Goal: Task Accomplishment & Management: Use online tool/utility

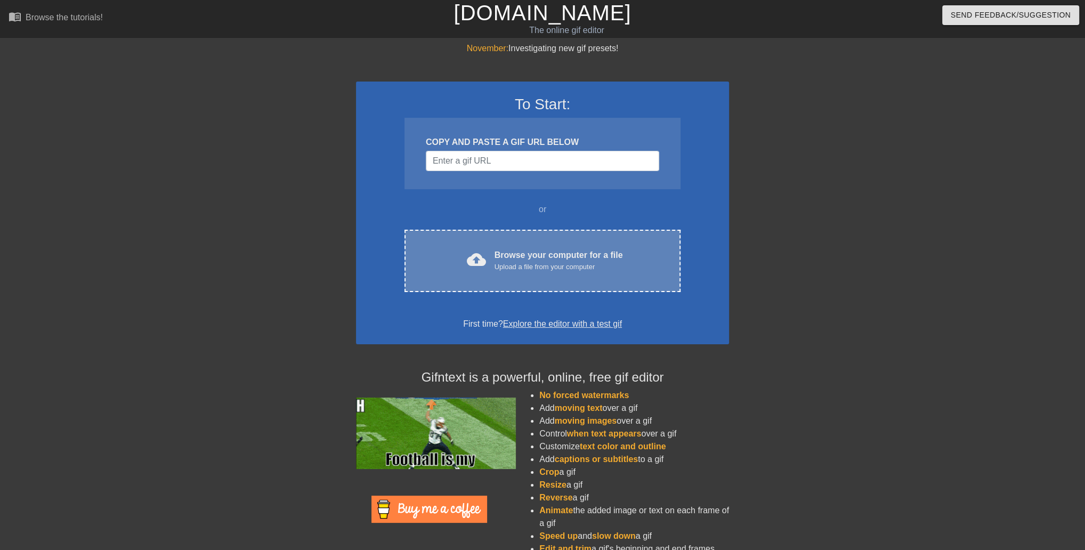
click at [557, 272] on div "Browse your computer for a file Upload a file from your computer" at bounding box center [558, 260] width 128 height 23
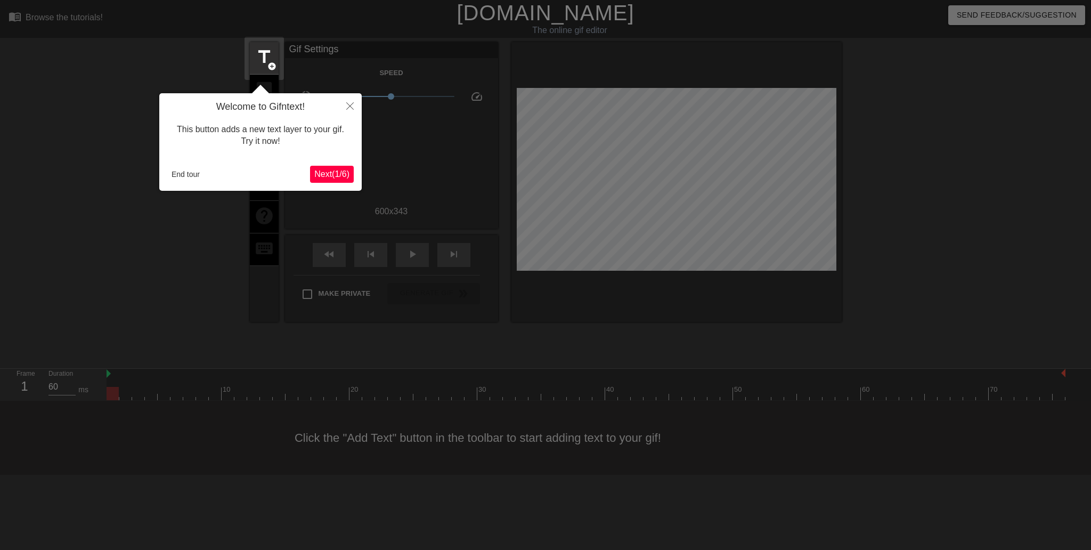
click at [328, 176] on span "Next ( 1 / 6 )" at bounding box center [331, 173] width 35 height 9
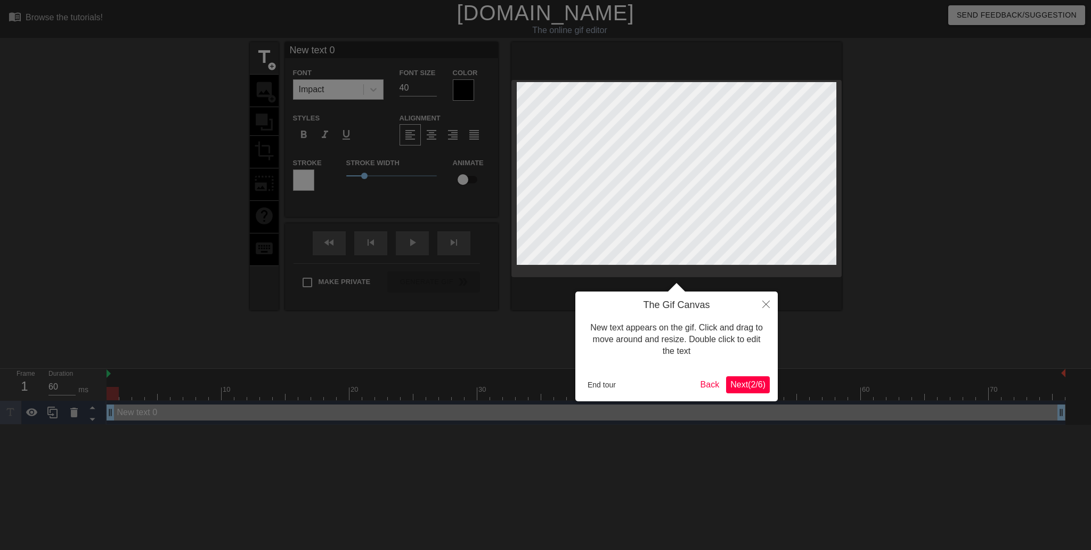
click at [750, 384] on span "Next ( 2 / 6 )" at bounding box center [747, 384] width 35 height 9
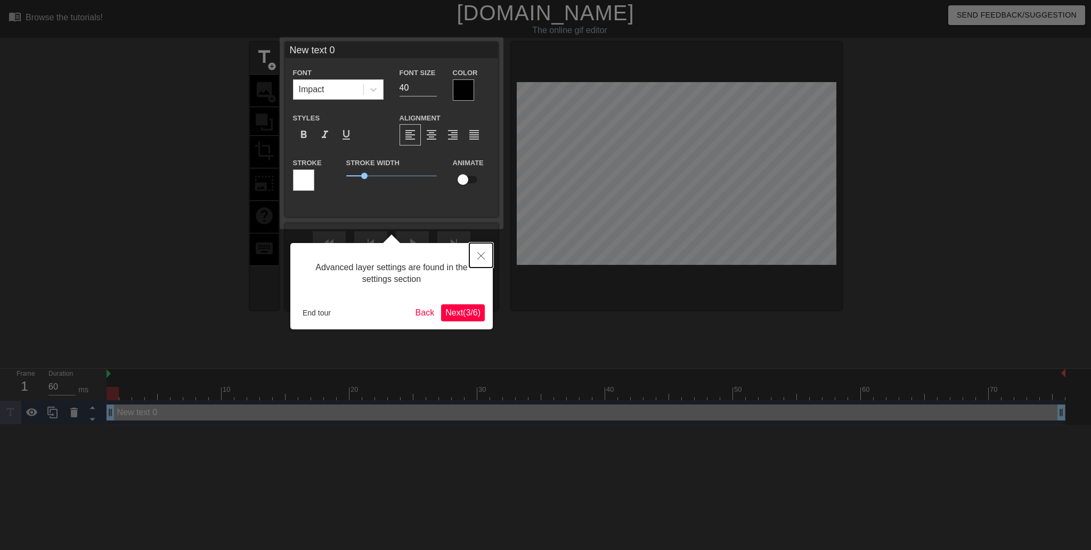
click at [485, 250] on button "Close" at bounding box center [480, 255] width 23 height 25
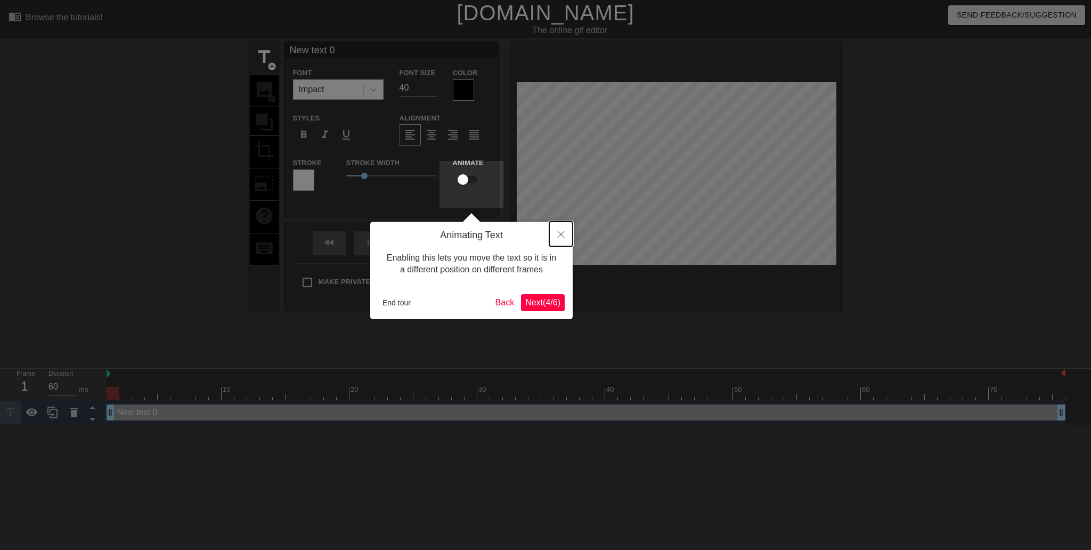
click at [559, 231] on icon "Close" at bounding box center [560, 234] width 7 height 7
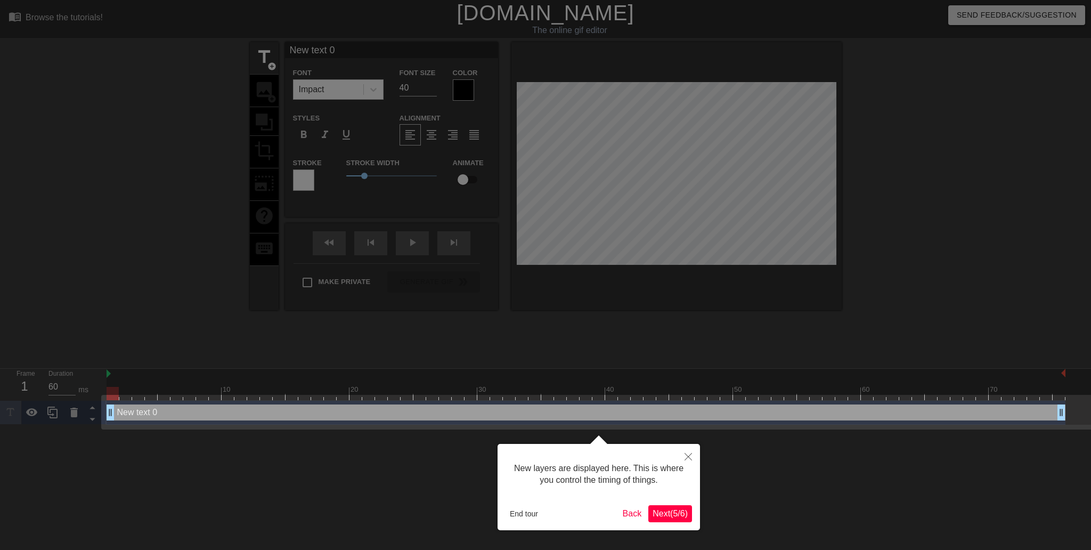
click at [816, 337] on div at bounding box center [545, 275] width 1091 height 550
click at [694, 460] on button "Close" at bounding box center [688, 456] width 23 height 25
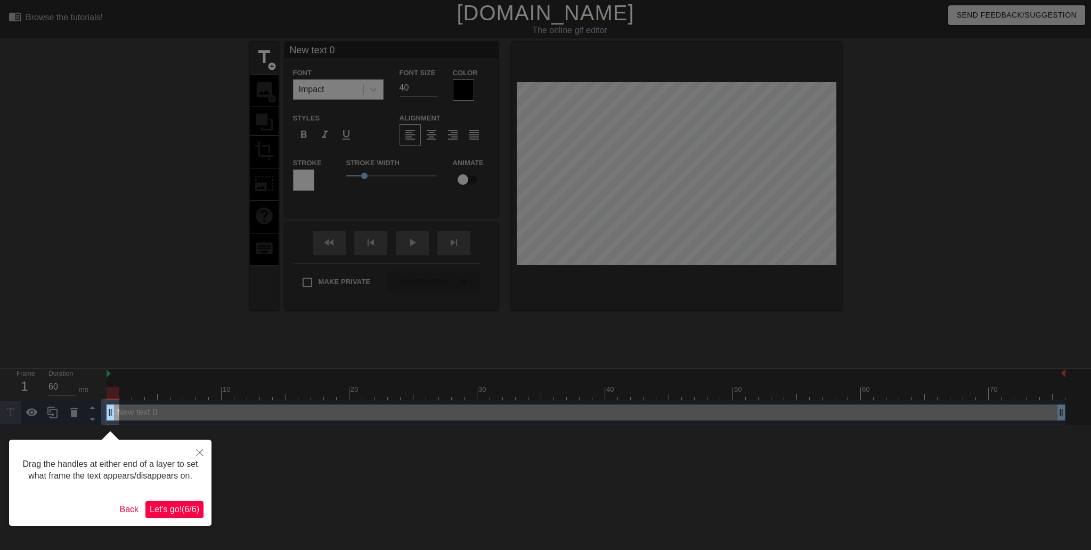
click at [173, 508] on span "Let's go! ( 6 / 6 )" at bounding box center [175, 508] width 50 height 9
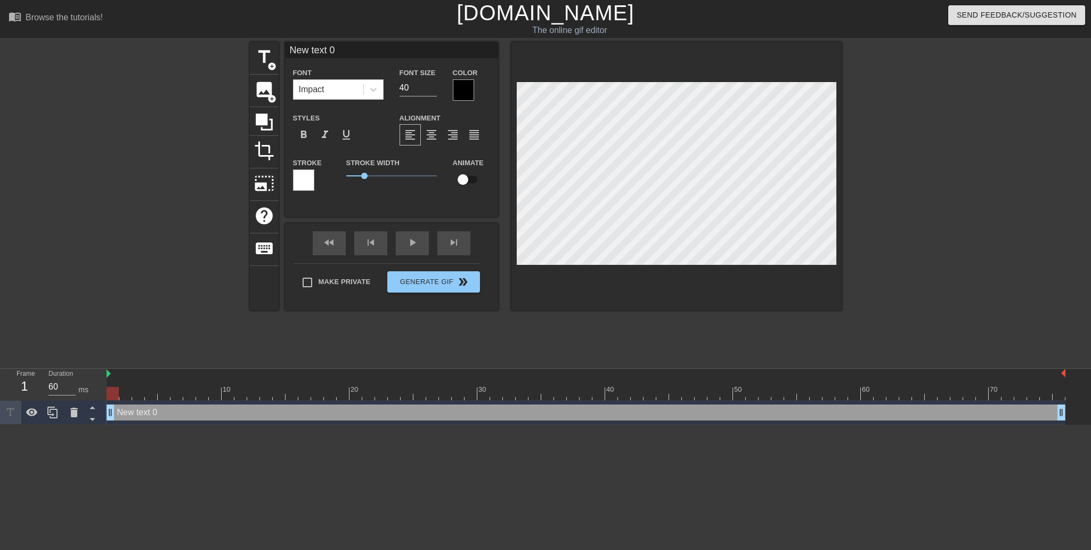
scroll to position [1, 2]
type input "P"
type textarea "P"
type input "PA"
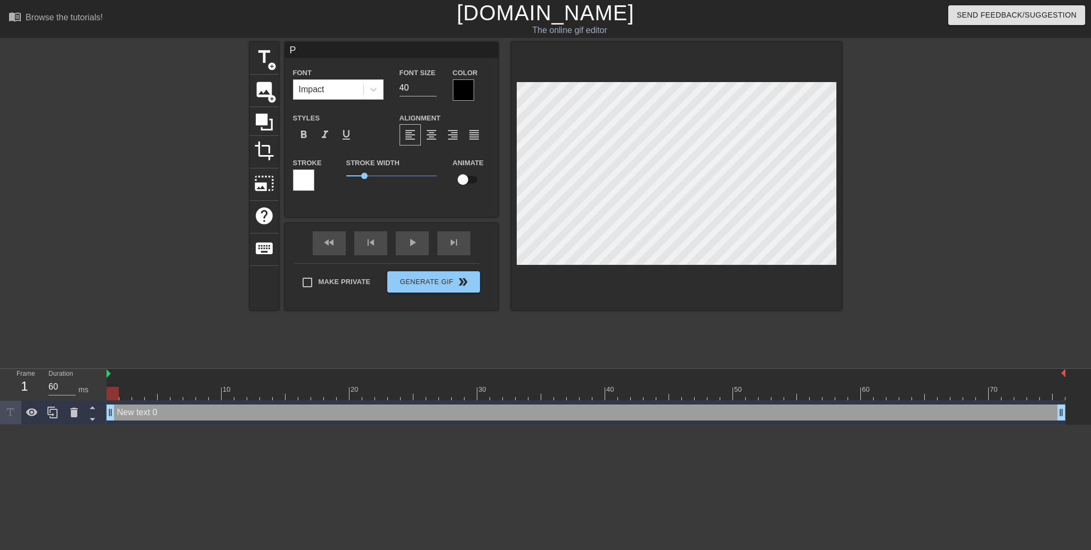
type textarea "PA"
type input "PAN"
type textarea "PAN"
type input "PAND"
type textarea "PAND"
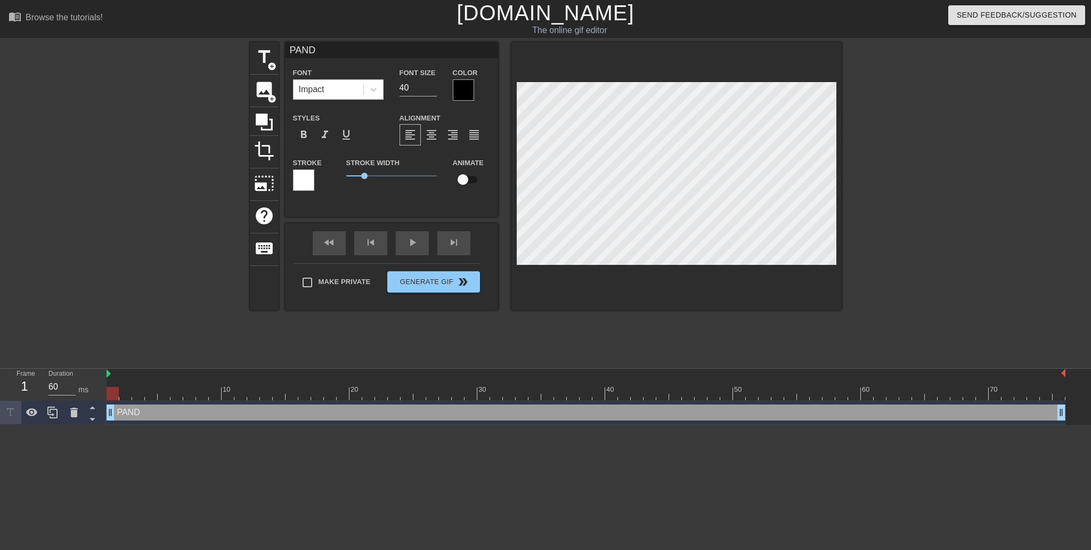
type input "[PERSON_NAME]"
type textarea "[PERSON_NAME]"
type input "PANDOC"
type textarea "PANDOC"
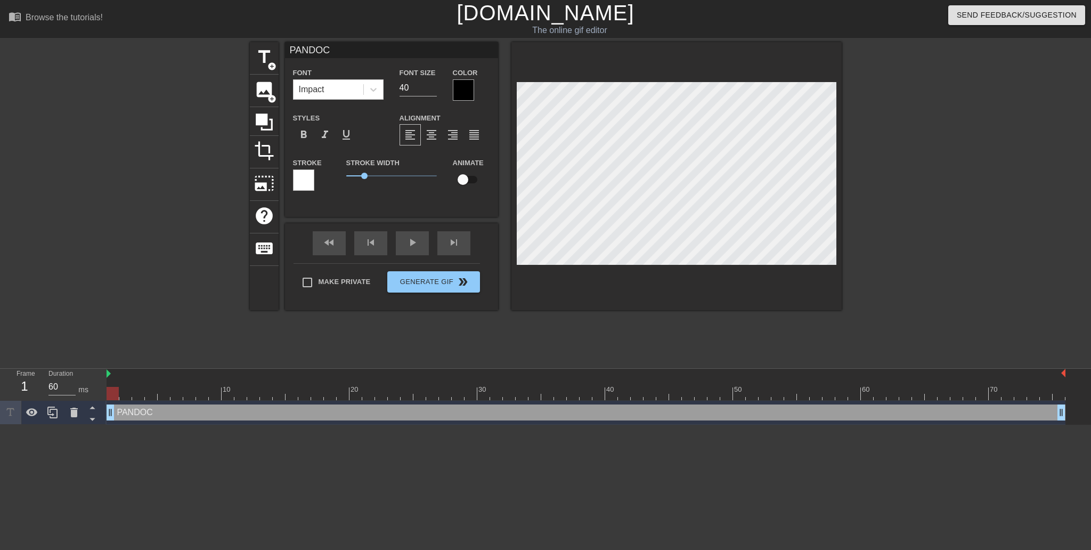
click at [462, 94] on div at bounding box center [463, 89] width 21 height 21
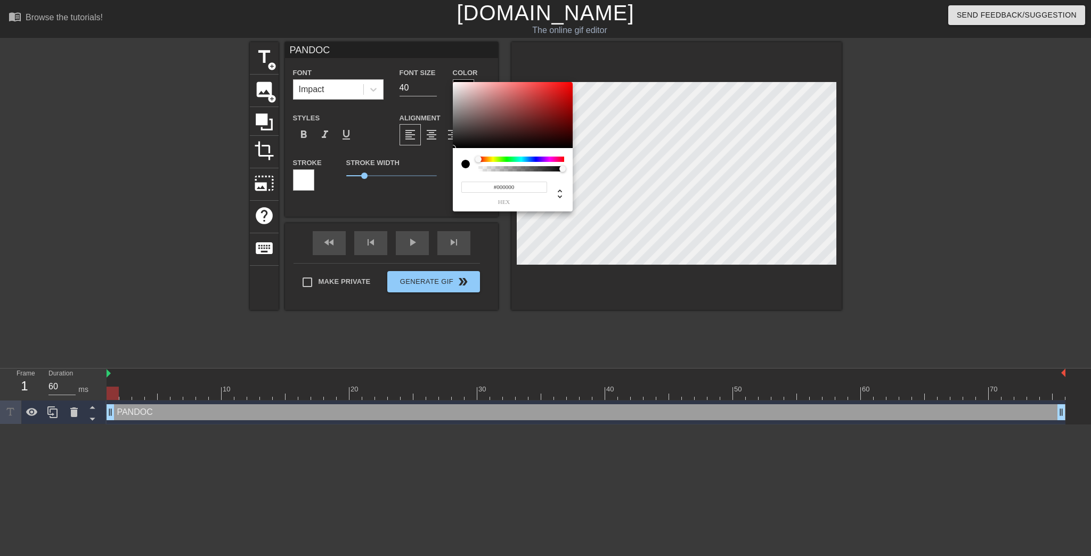
type input "0"
type input "1"
drag, startPoint x: 559, startPoint y: 168, endPoint x: 593, endPoint y: 166, distance: 34.7
click at [593, 166] on div "0 r 0 g 0 b 1 a" at bounding box center [545, 278] width 1091 height 556
click at [478, 158] on div at bounding box center [478, 159] width 6 height 6
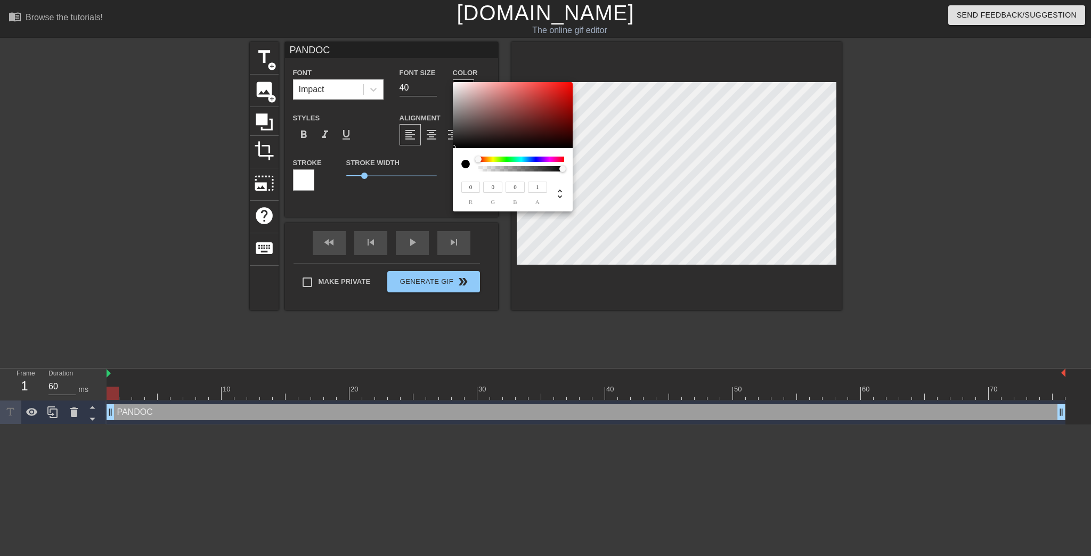
type input "171"
type input "129"
type input "128"
type input "176"
type input "135"
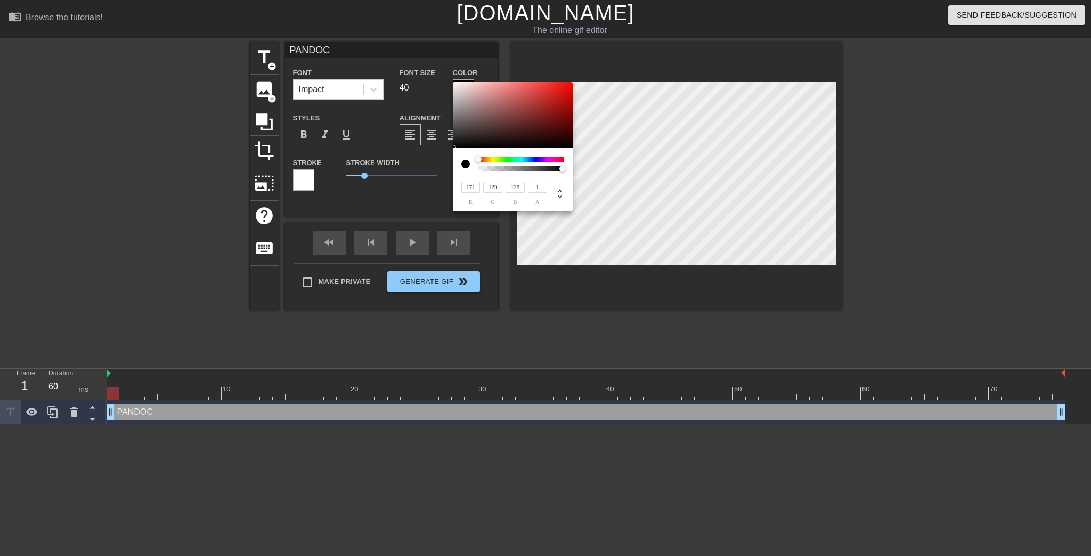
type input "134"
type input "255"
type input "248"
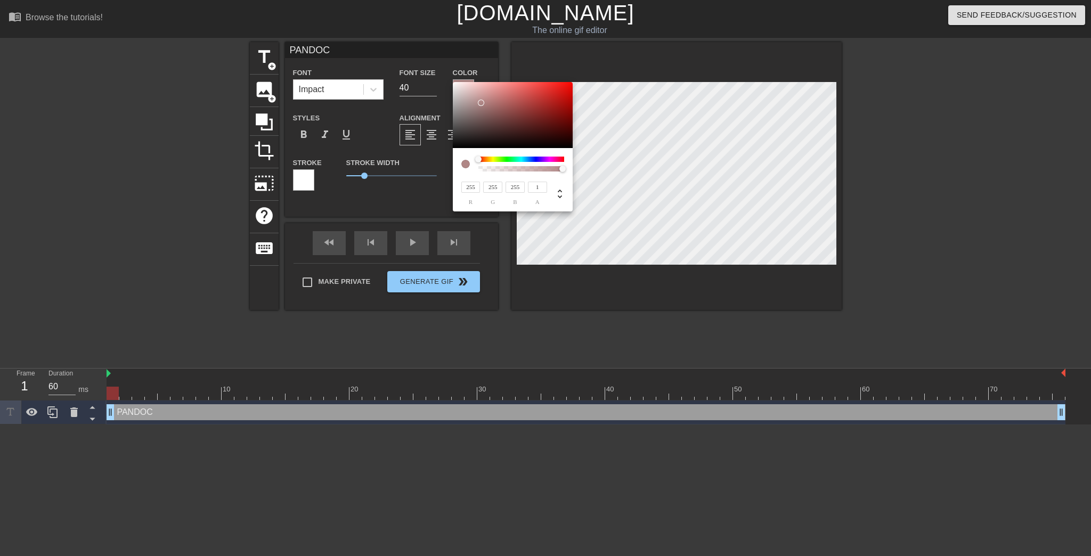
type input "248"
type input "233"
type input "183"
type input "181"
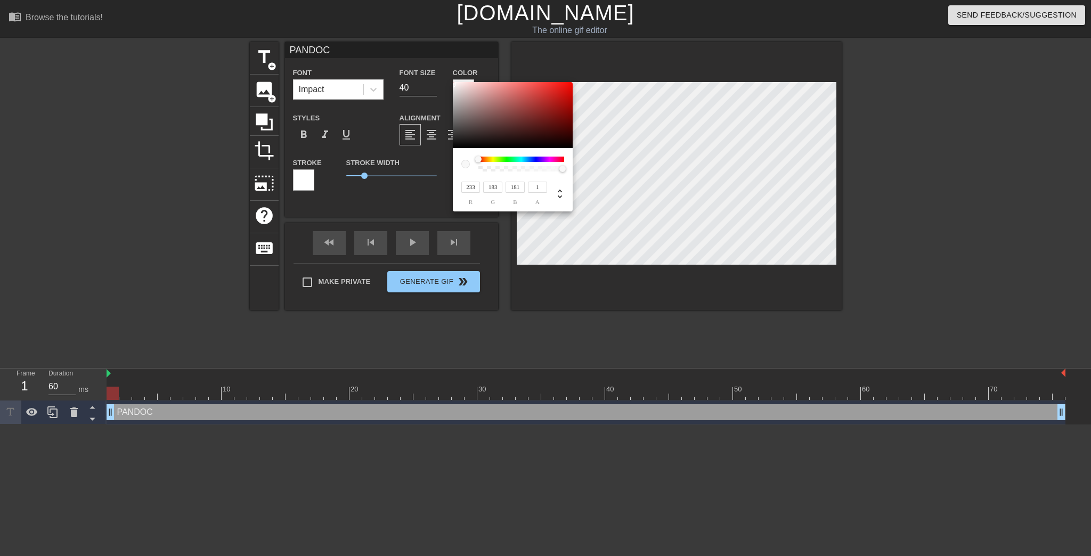
type input "219"
type input "210"
type input "217"
type input "205"
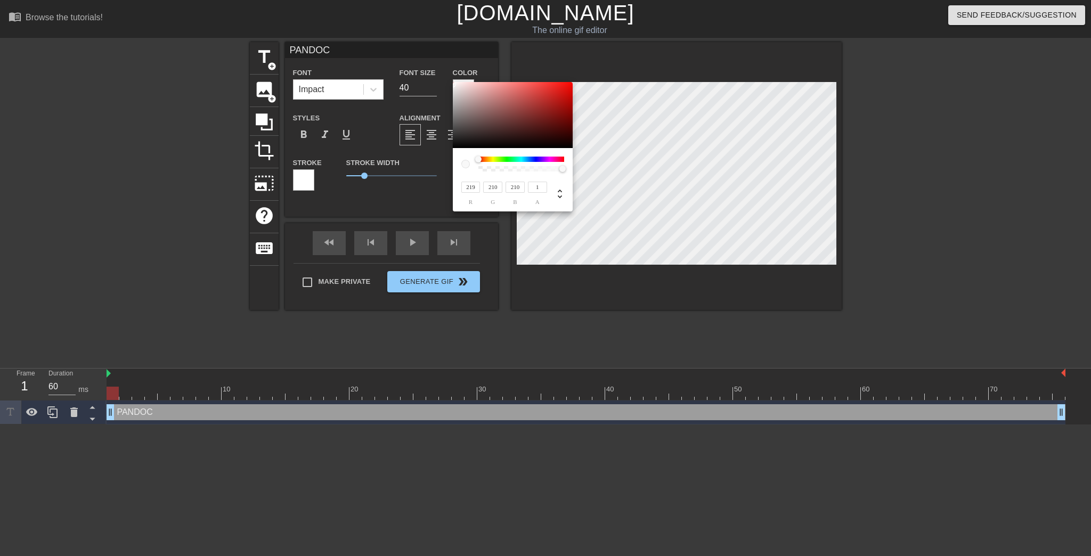
type input "205"
type input "225"
type input "211"
type input "231"
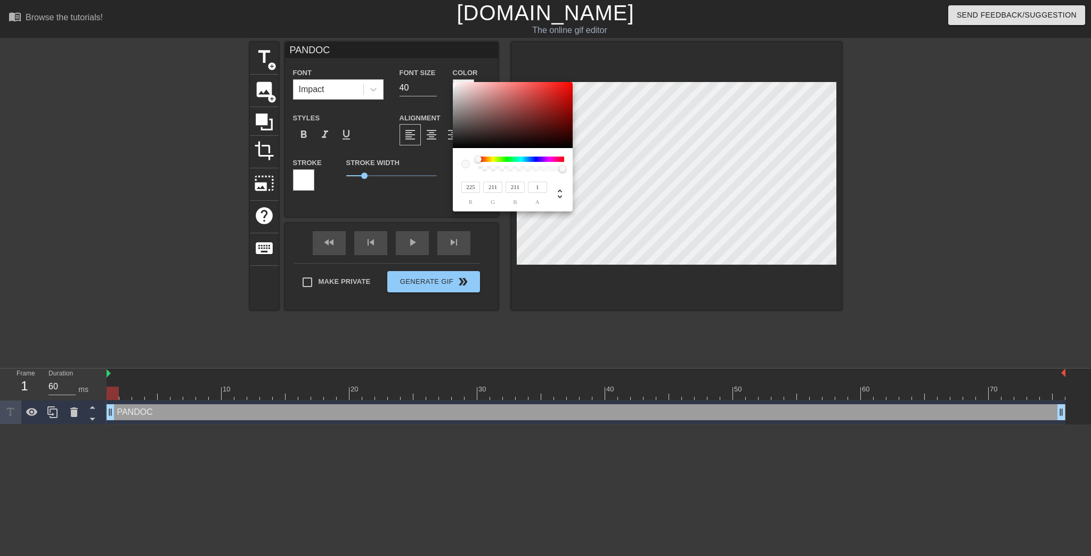
type input "216"
type input "239"
type input "227"
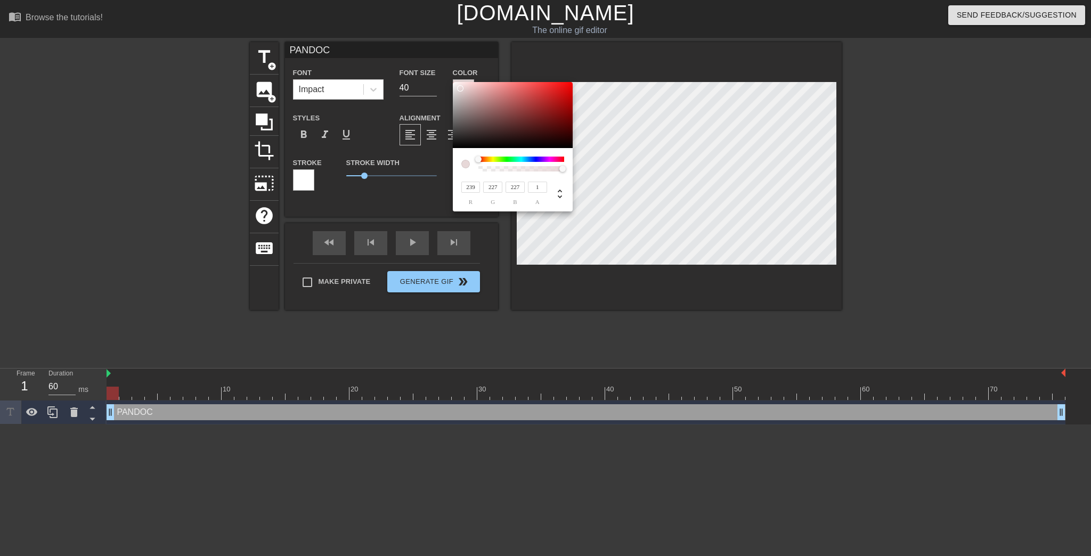
type input "242"
type input "230"
type input "231"
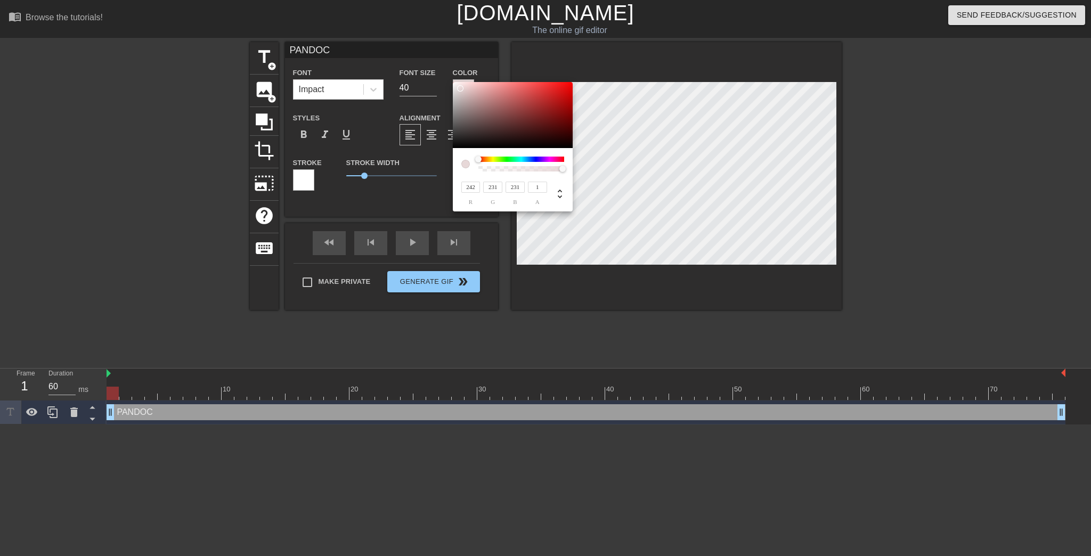
type input "232"
type input "235"
type input "244"
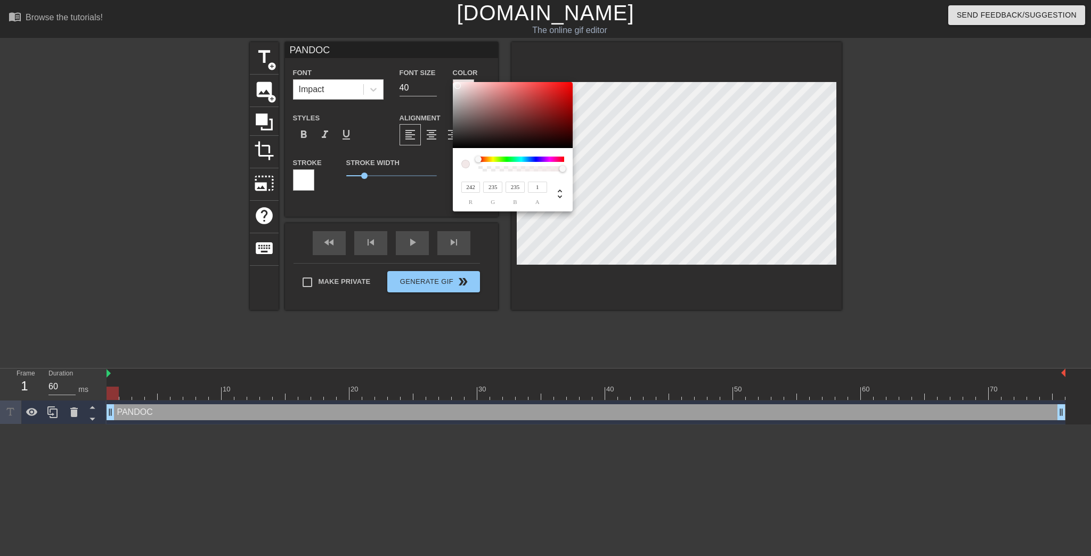
type input "238"
type input "81"
type input "189"
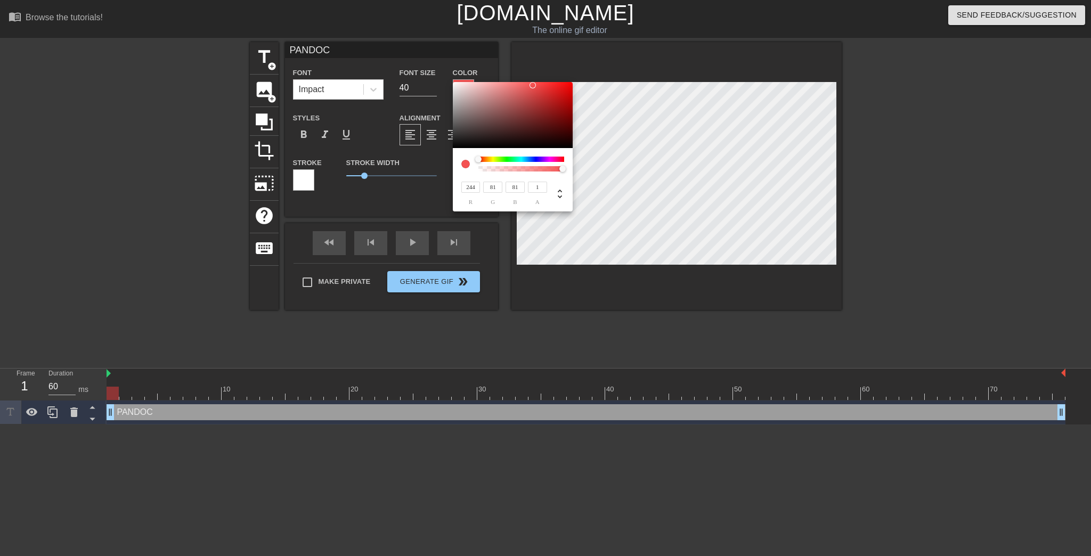
type input "189"
type input "246"
type input "82"
type input "243"
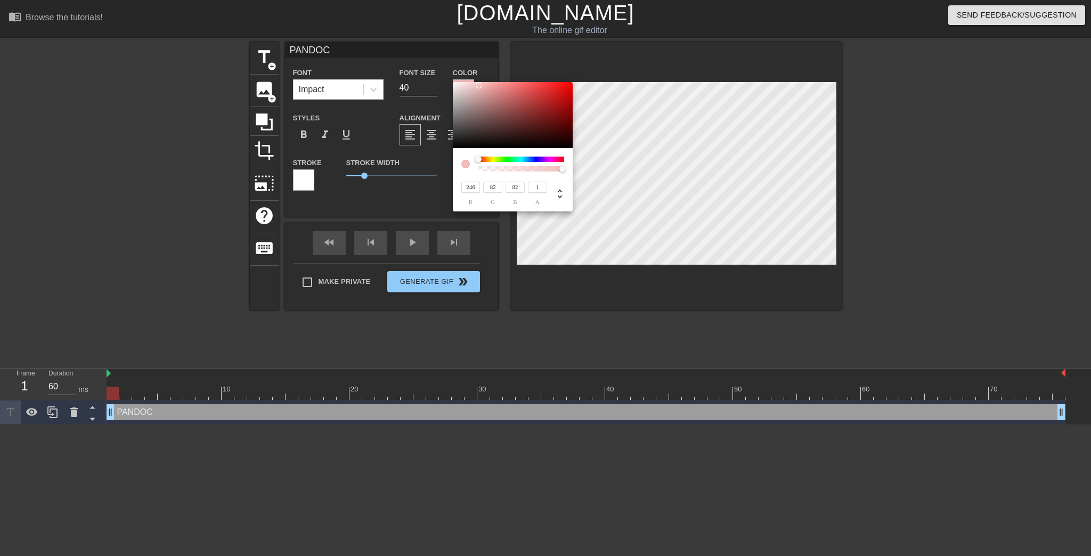
type input "243"
type input "241"
type input "244"
type input "239"
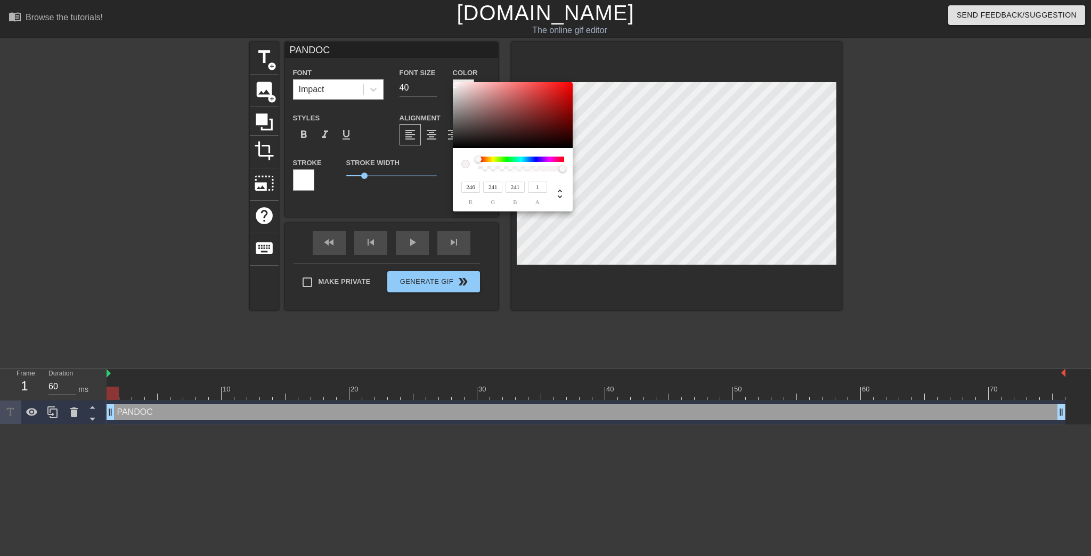
type input "239"
type input "235"
type input "233"
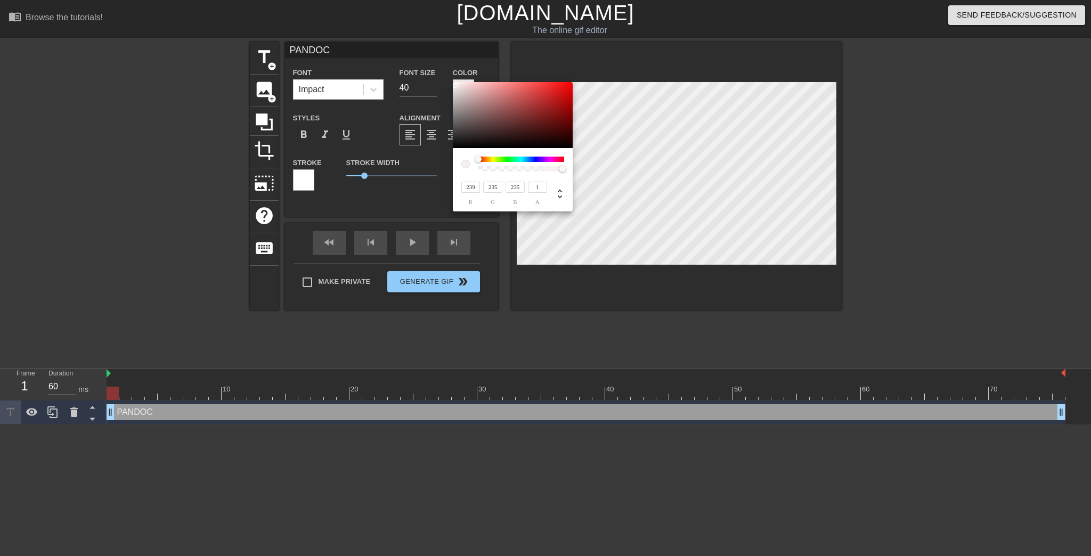
type input "229"
type input "231"
type input "226"
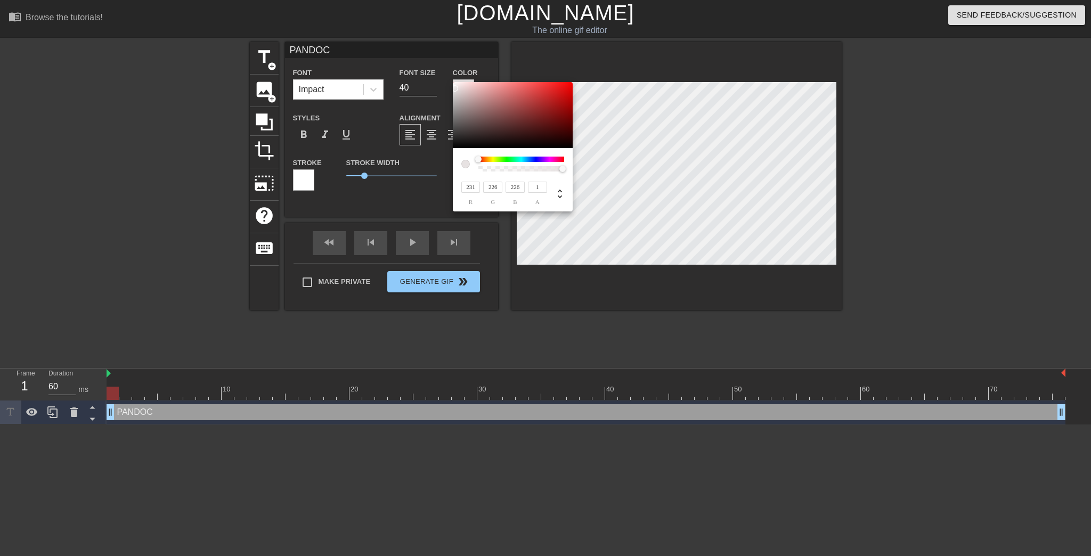
type input "229"
type input "223"
type input "227"
type input "221"
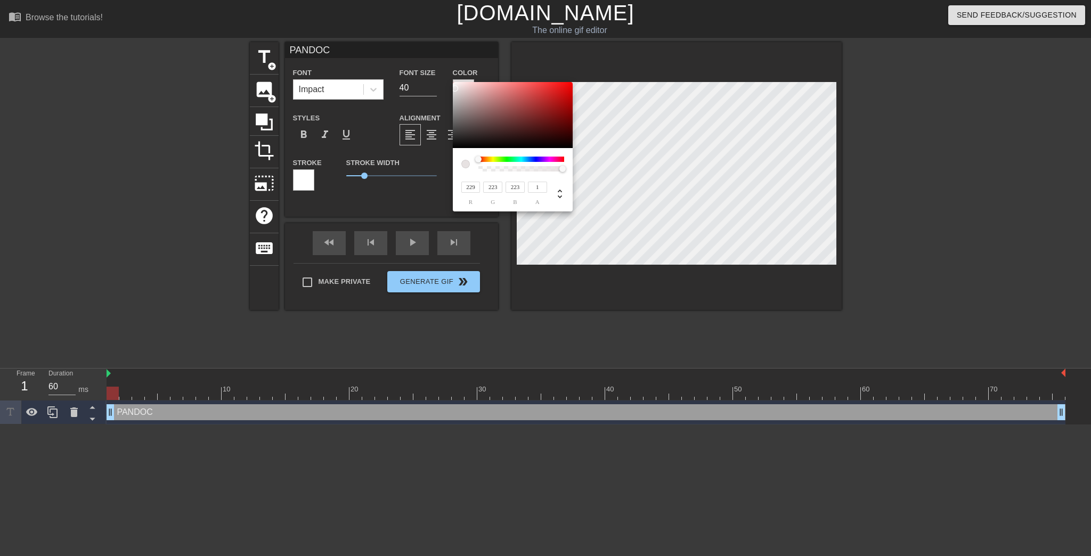
type input "221"
type input "220"
type input "219"
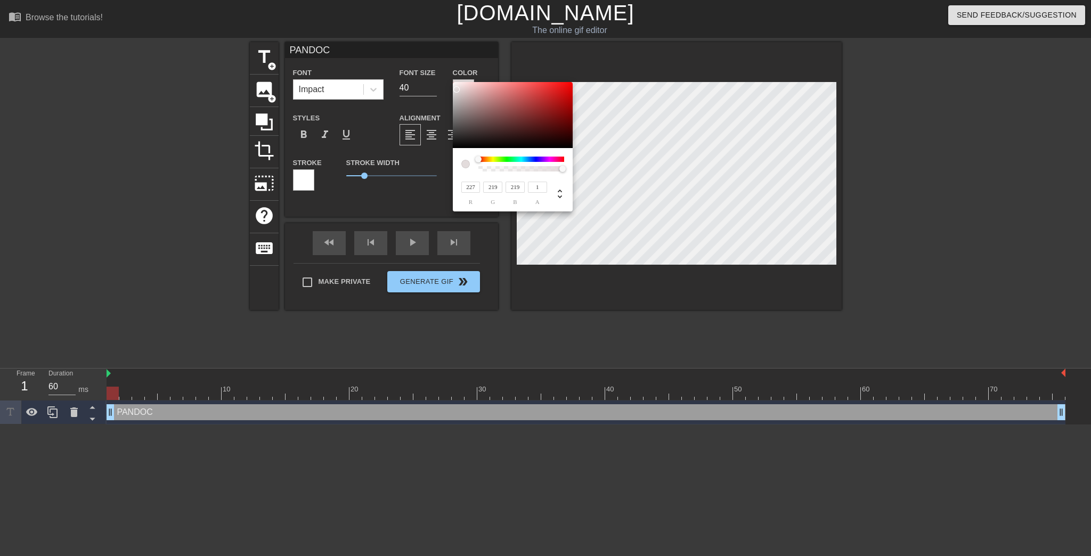
type input "225"
type input "217"
type input "216"
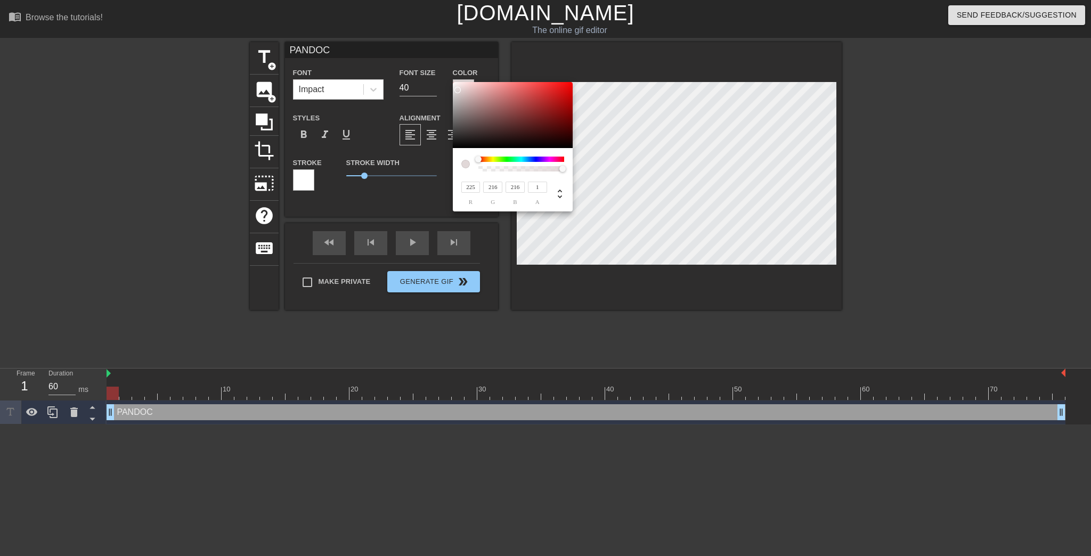
type input "215"
type input "227"
type input "217"
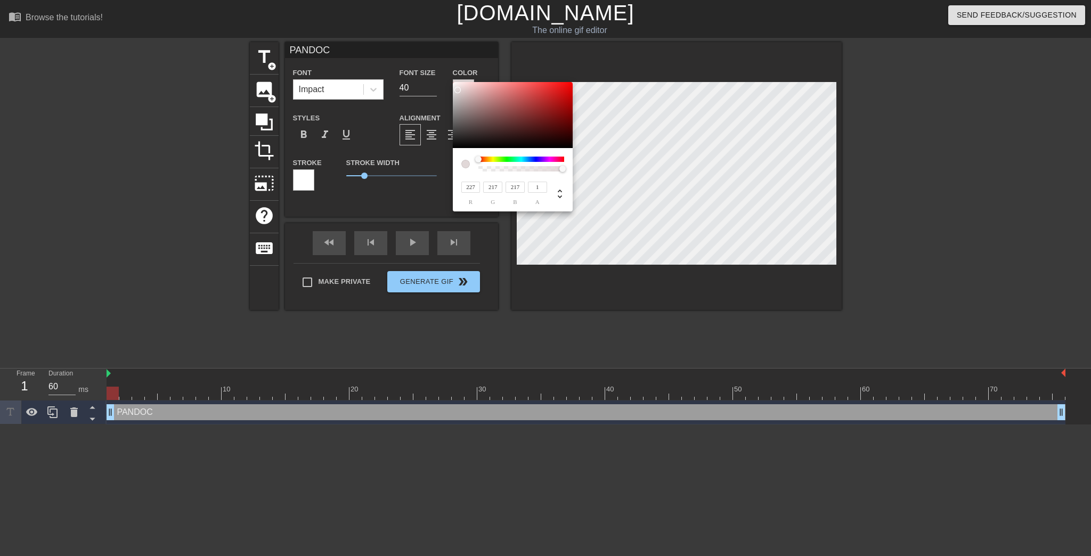
type input "237"
type input "228"
type input "242"
type input "233"
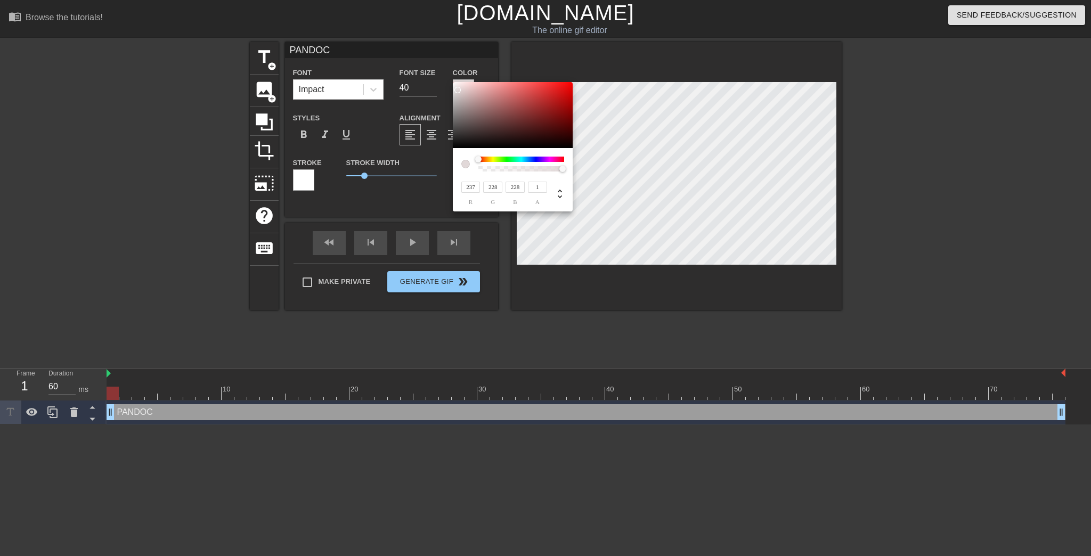
type input "233"
type input "235"
type input "236"
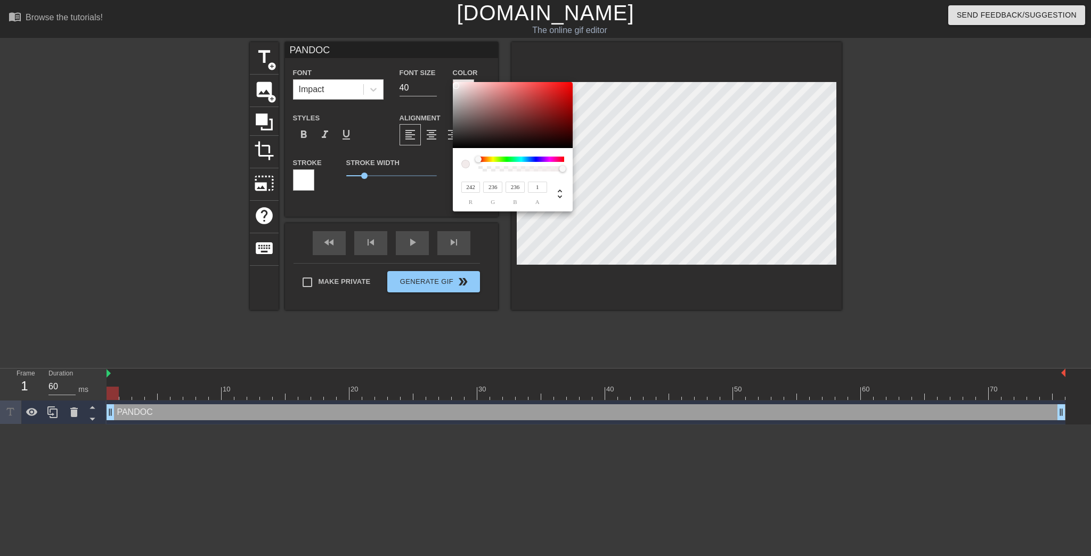
type input "237"
click at [455, 86] on div at bounding box center [455, 86] width 6 height 6
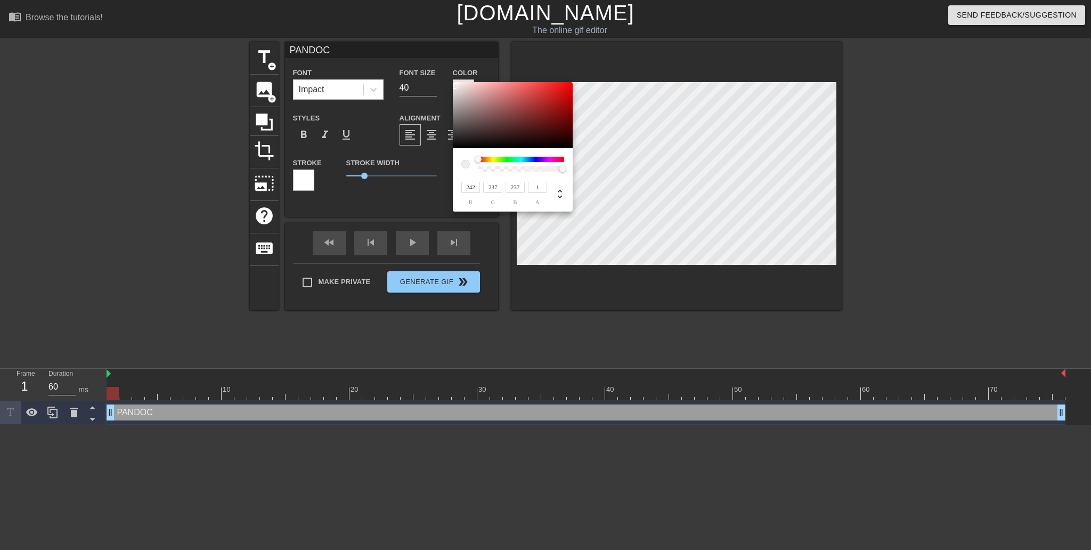
drag, startPoint x: 451, startPoint y: 342, endPoint x: 405, endPoint y: 248, distance: 104.1
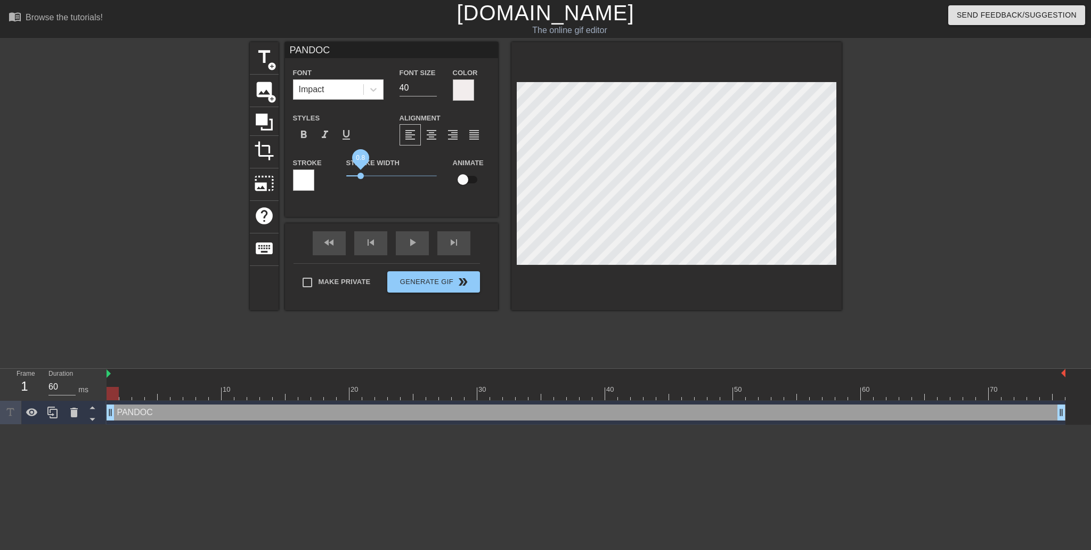
click at [360, 179] on span "0.8" at bounding box center [360, 176] width 6 height 6
drag, startPoint x: 360, startPoint y: 189, endPoint x: 339, endPoint y: 189, distance: 20.3
click at [339, 189] on div "Stroke Width 0" at bounding box center [391, 178] width 107 height 44
drag, startPoint x: 345, startPoint y: 188, endPoint x: 312, endPoint y: 195, distance: 34.4
click at [283, 190] on div "title add_circle image add_circle crop photo_size_select_large help keyboard PA…" at bounding box center [546, 176] width 592 height 268
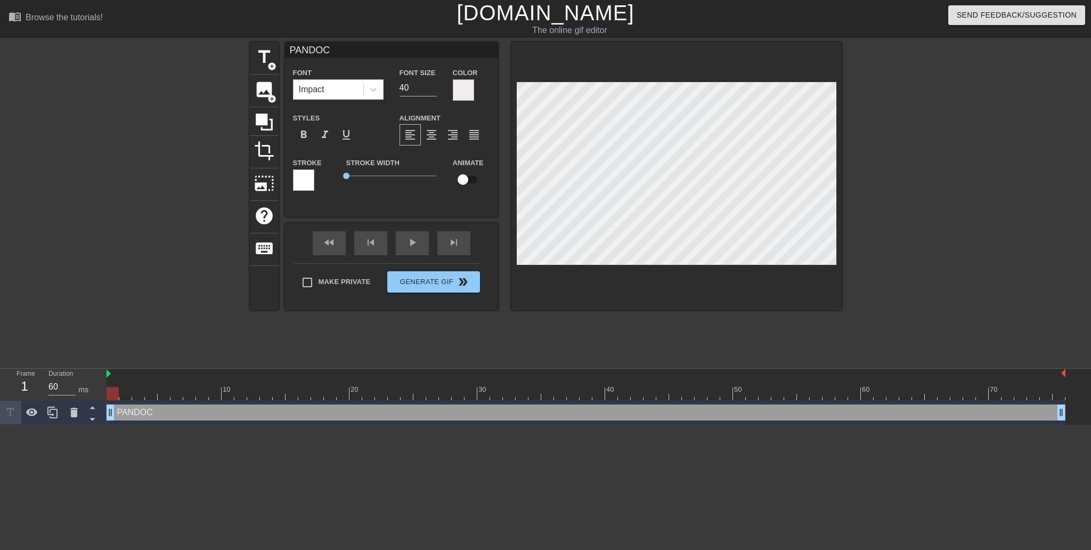
click at [719, 353] on div "title add_circle image add_circle crop photo_size_select_large help keyboard PA…" at bounding box center [546, 202] width 592 height 320
click at [424, 414] on div "PANDOC drag_handle drag_handle" at bounding box center [586, 412] width 959 height 16
click at [421, 392] on div at bounding box center [586, 393] width 959 height 13
click at [462, 394] on div at bounding box center [586, 393] width 959 height 13
drag, startPoint x: 454, startPoint y: 394, endPoint x: 645, endPoint y: 398, distance: 190.2
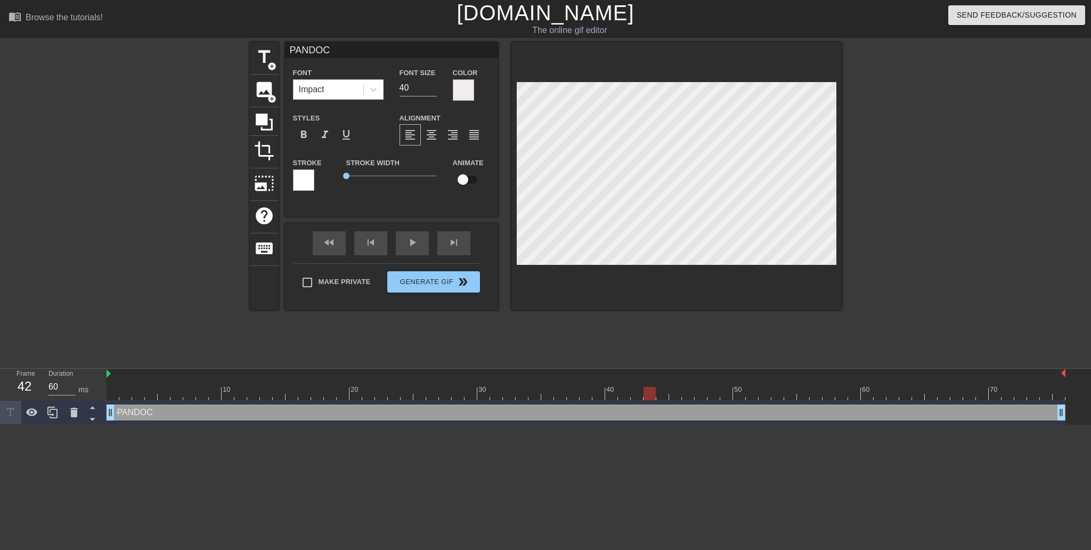
click at [645, 398] on div at bounding box center [650, 393] width 12 height 13
type input "P"
type textarea "P"
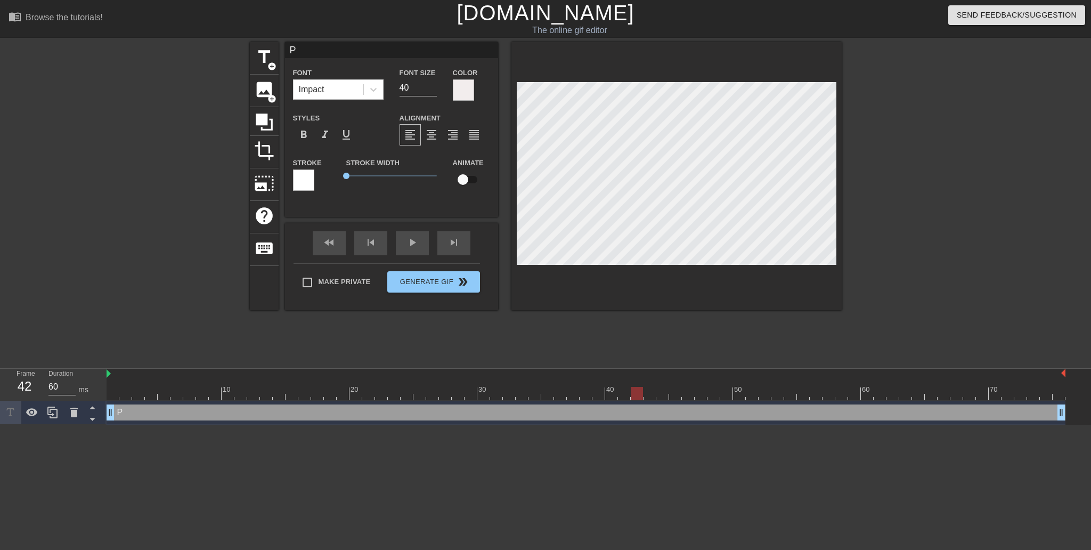
type input "PY"
type textarea "PY"
type input "PYT"
type textarea "PYT"
type input "PYTH"
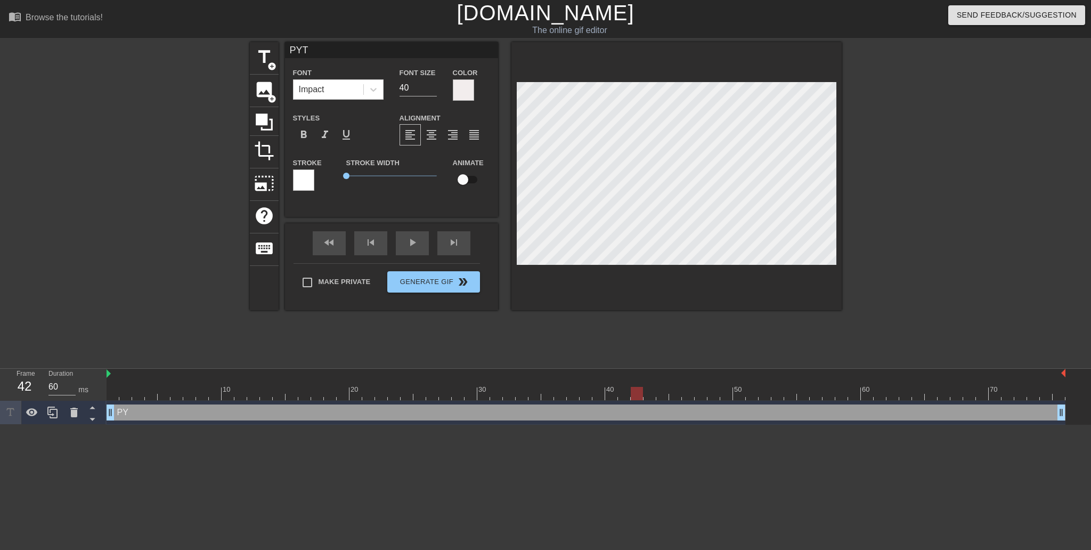
type textarea "PYTH"
type input "PYTHO"
type textarea "PYTHO"
type input "PYTHON"
type textarea "PYTHON"
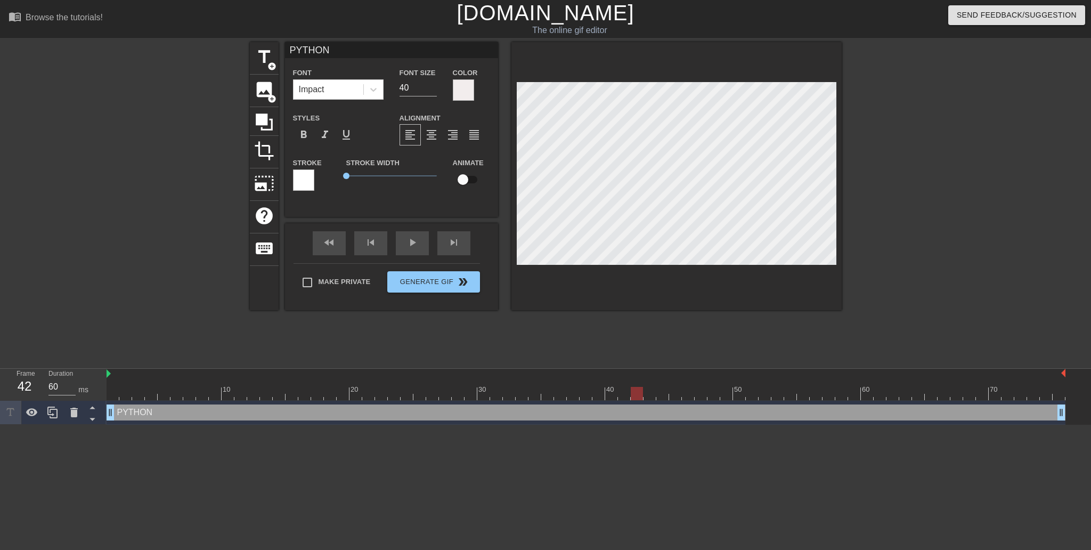
type input "PYTHON"
type textarea "PYTHON"
click at [184, 425] on html "menu_book Browse the tutorials! [DOMAIN_NAME] The online gif editor Send Feedba…" at bounding box center [545, 212] width 1091 height 425
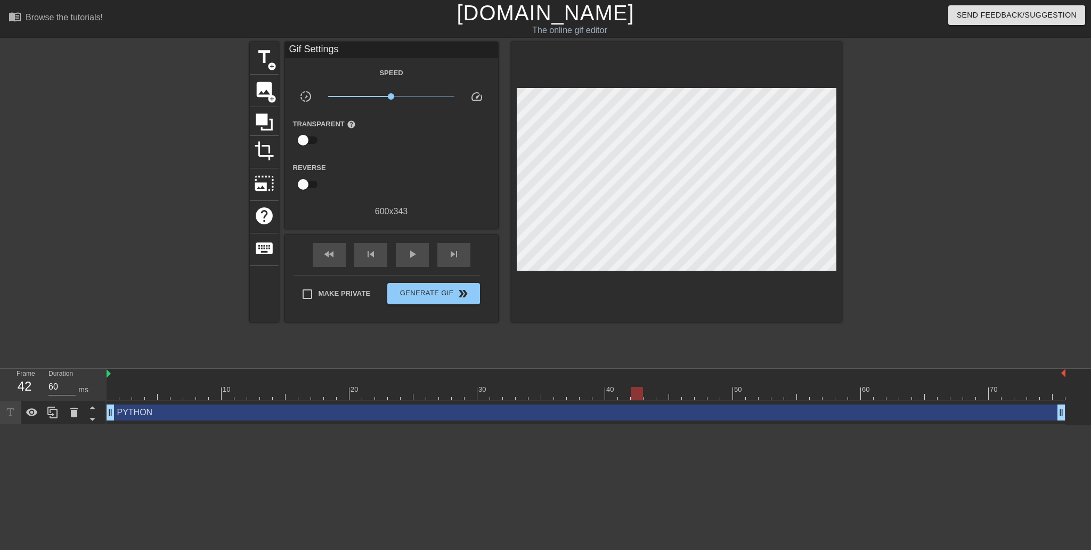
click at [208, 410] on div "PYTHON drag_handle drag_handle" at bounding box center [586, 412] width 959 height 16
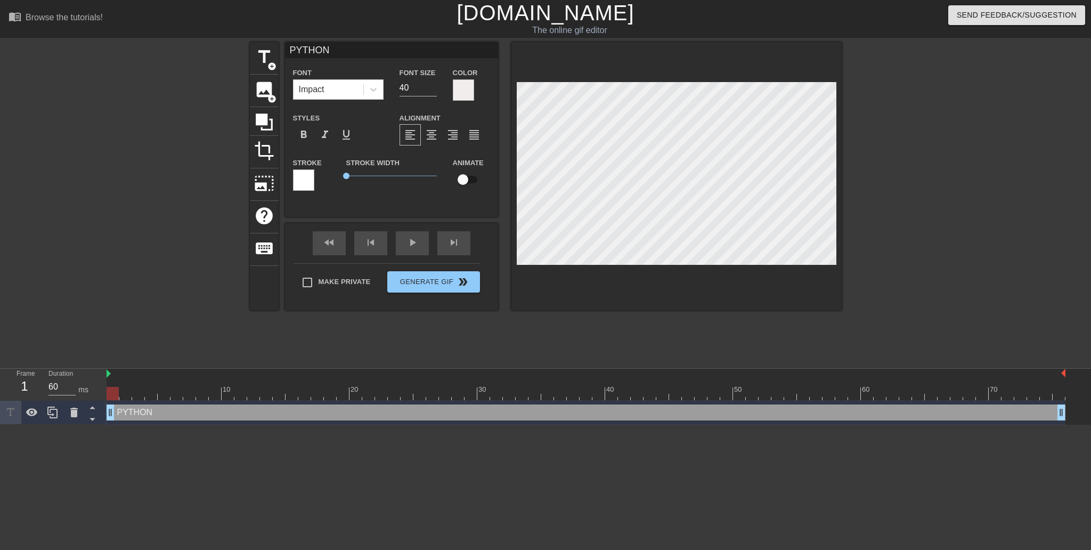
drag, startPoint x: 634, startPoint y: 392, endPoint x: 103, endPoint y: 395, distance: 530.6
click at [103, 395] on div "Frame 1 Duration 60 ms 10 20 30 40 50 60 70 PYTHON drag_handle drag_handle" at bounding box center [545, 397] width 1091 height 56
click at [128, 416] on div "PYTHON drag_handle drag_handle" at bounding box center [586, 412] width 959 height 16
type input "P"
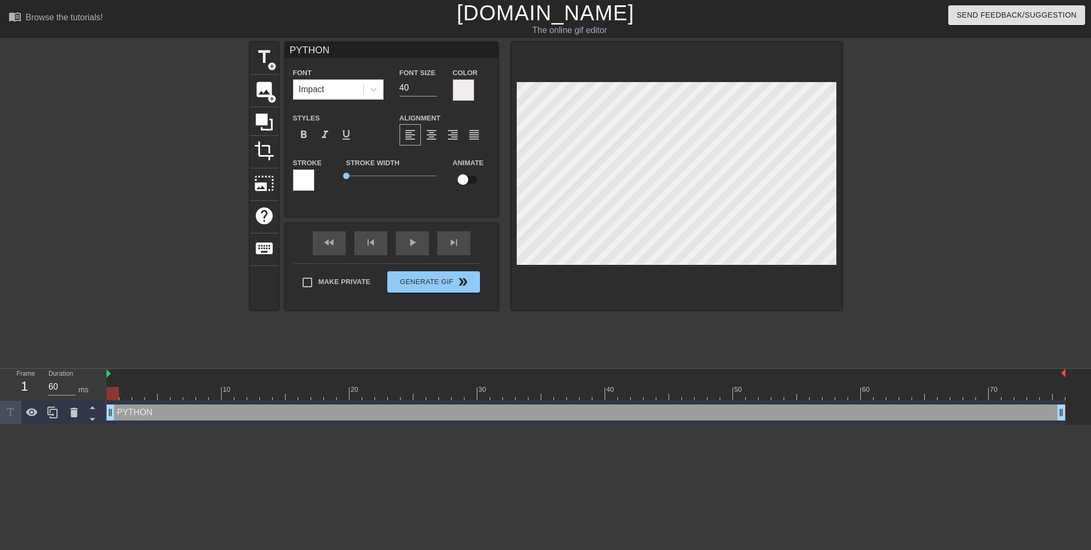
type textarea "P"
type input "PA"
type textarea "PA"
type input "PAN"
type textarea "PAN"
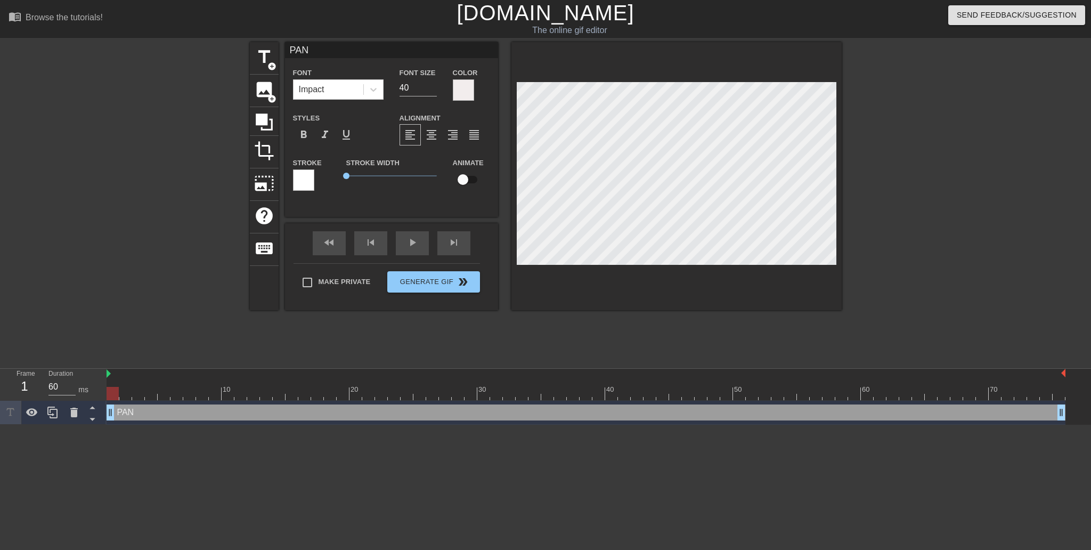
type input "PAND"
type textarea "PAND"
type input "[PERSON_NAME]"
type textarea "[PERSON_NAME]"
type input "PANDOC"
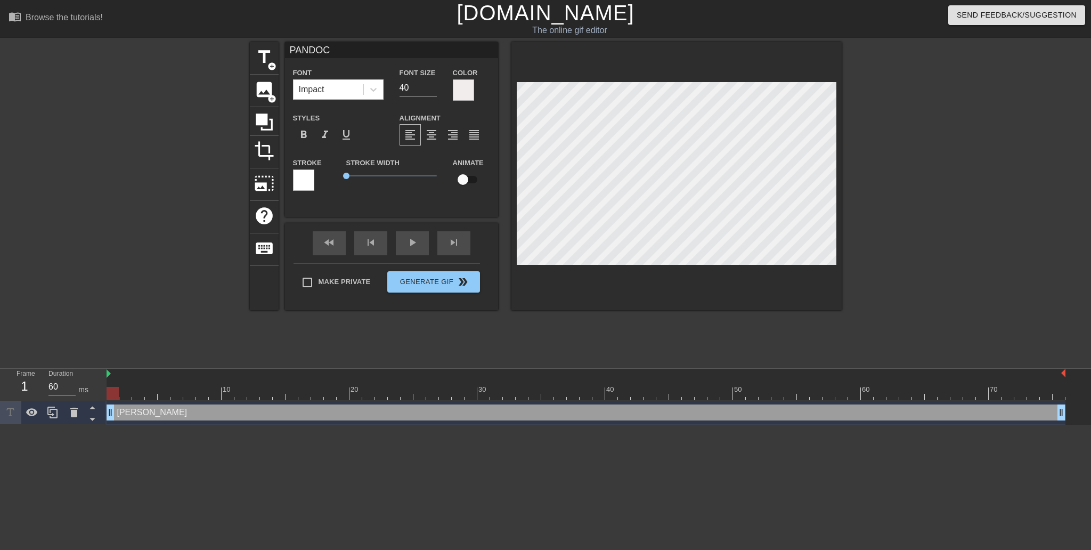
scroll to position [1, 2]
type textarea "PANDOC"
drag, startPoint x: 113, startPoint y: 394, endPoint x: 632, endPoint y: 393, distance: 519.4
click at [632, 393] on div at bounding box center [637, 393] width 12 height 13
click at [70, 389] on input "39" at bounding box center [61, 386] width 27 height 17
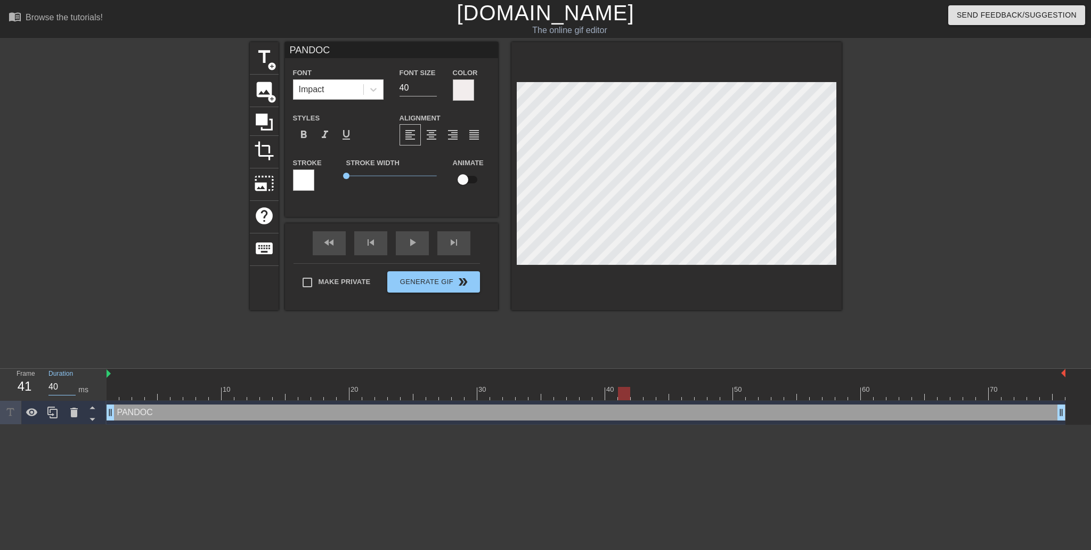
click at [74, 385] on input "40" at bounding box center [61, 386] width 27 height 17
click at [74, 385] on input "41" at bounding box center [61, 386] width 27 height 17
drag, startPoint x: 625, startPoint y: 393, endPoint x: 101, endPoint y: 404, distance: 523.8
click at [101, 404] on div "Frame 2 Duration 60 ms 10 20 30 40 50 60 70 PANDOC drag_handle drag_handle" at bounding box center [545, 397] width 1091 height 56
click at [58, 388] on input "60" at bounding box center [61, 386] width 27 height 17
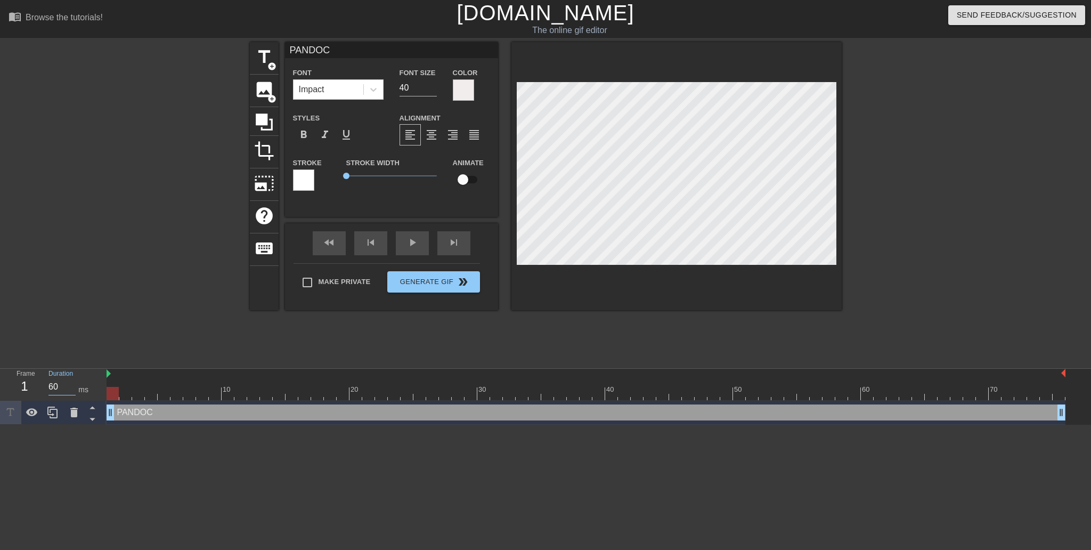
click at [62, 388] on input "60" at bounding box center [61, 386] width 27 height 17
click at [61, 388] on input "60" at bounding box center [61, 386] width 27 height 17
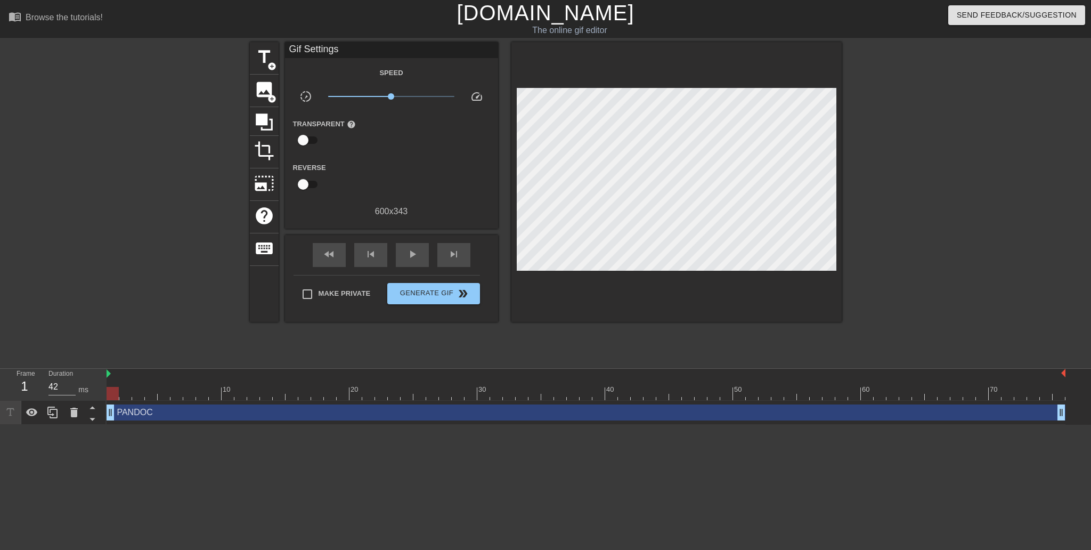
click at [171, 425] on html "menu_book Browse the tutorials! [DOMAIN_NAME] The online gif editor Send Feedba…" at bounding box center [545, 212] width 1091 height 425
drag, startPoint x: 116, startPoint y: 398, endPoint x: 632, endPoint y: 380, distance: 516.0
click at [633, 379] on div "10 20 30 40 50 60 70" at bounding box center [586, 384] width 959 height 31
click at [54, 388] on input "60" at bounding box center [61, 386] width 27 height 17
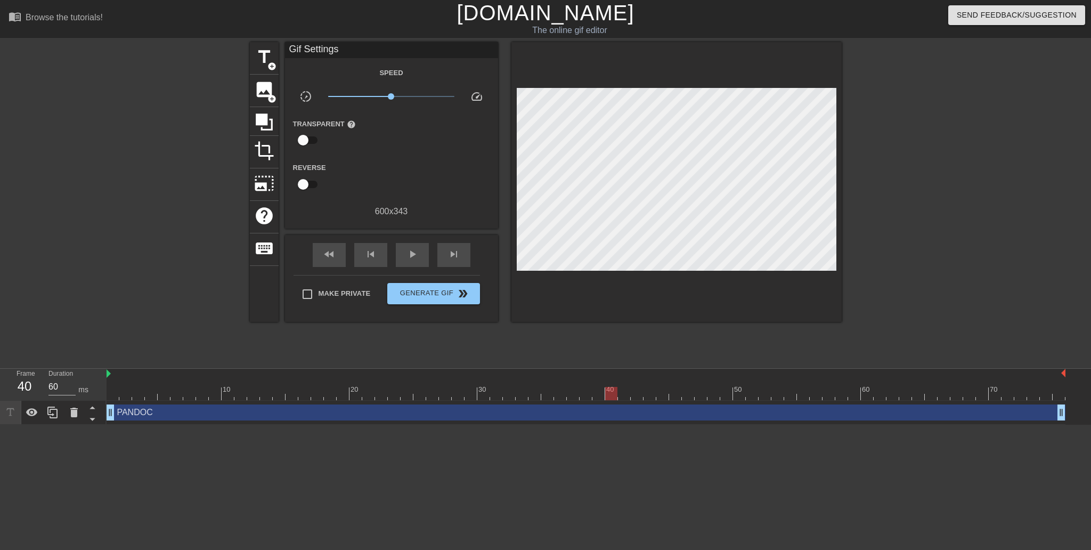
drag, startPoint x: 638, startPoint y: 393, endPoint x: 494, endPoint y: 381, distance: 144.3
click at [511, 381] on div "10 20 30 40 50 60 70" at bounding box center [586, 384] width 959 height 31
click at [78, 413] on icon at bounding box center [74, 412] width 13 height 13
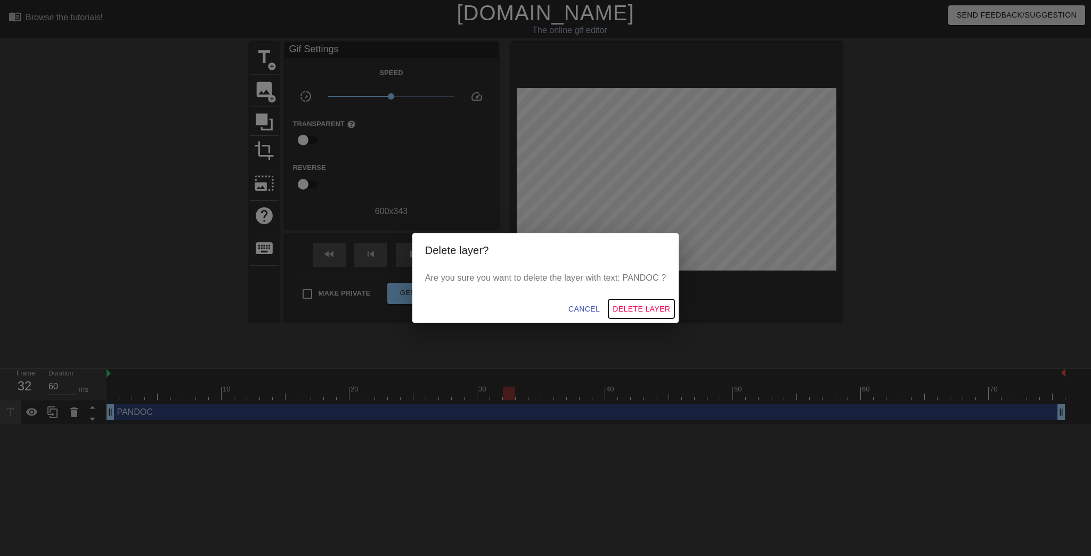
click at [667, 316] on span "Delete Layer" at bounding box center [642, 309] width 58 height 13
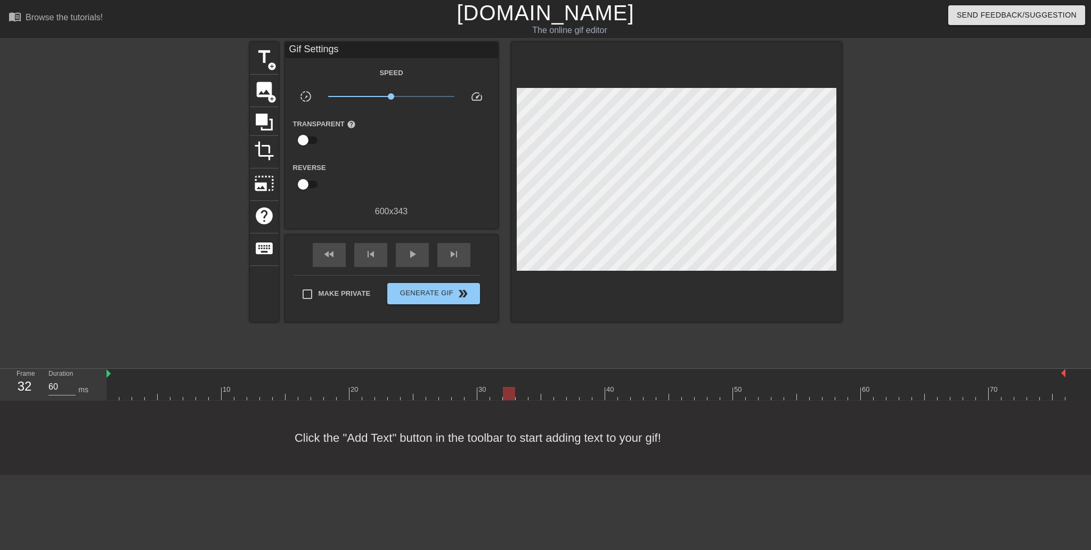
click at [398, 437] on div "Click the "Add Text" button in the toolbar to start adding text to your gif!" at bounding box center [545, 438] width 1091 height 74
drag, startPoint x: 506, startPoint y: 390, endPoint x: 95, endPoint y: 390, distance: 411.3
click at [95, 390] on div "Frame 1 Duration 40 ms 10 20 30 40 50 60 70" at bounding box center [545, 385] width 1091 height 32
click at [71, 384] on input "41" at bounding box center [61, 386] width 27 height 17
click at [103, 418] on div "Click the "Add Text" button in the toolbar to start adding text to your gif!" at bounding box center [545, 438] width 1091 height 74
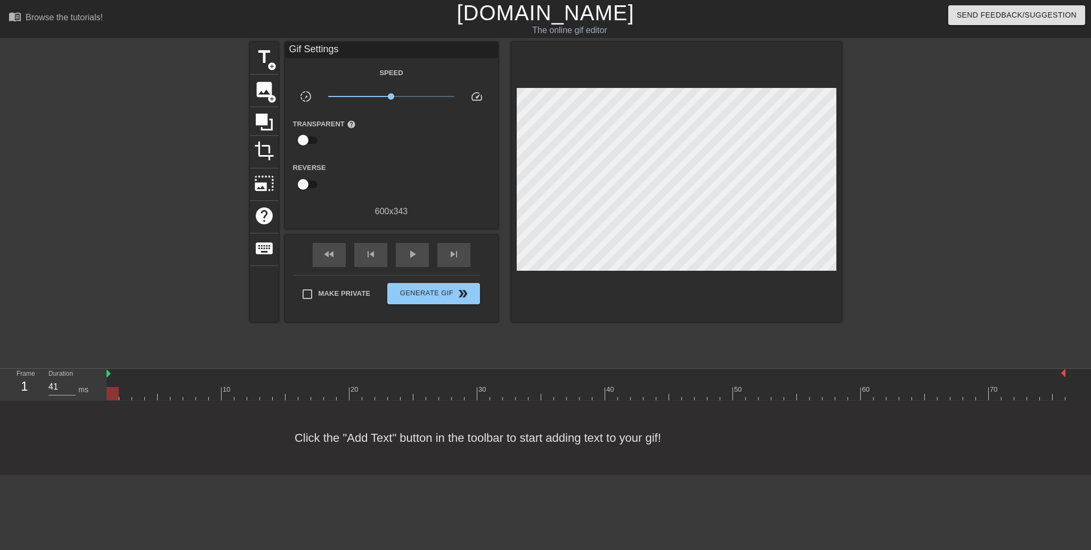
click at [340, 426] on div "Click the "Add Text" button in the toolbar to start adding text to your gif!" at bounding box center [545, 438] width 1091 height 74
drag, startPoint x: 129, startPoint y: 395, endPoint x: 94, endPoint y: 389, distance: 35.0
click at [104, 388] on div "Frame 3 Duration 41 ms 10 20 30 40 50 60 70" at bounding box center [545, 385] width 1091 height 32
click at [62, 387] on input "41" at bounding box center [61, 386] width 27 height 17
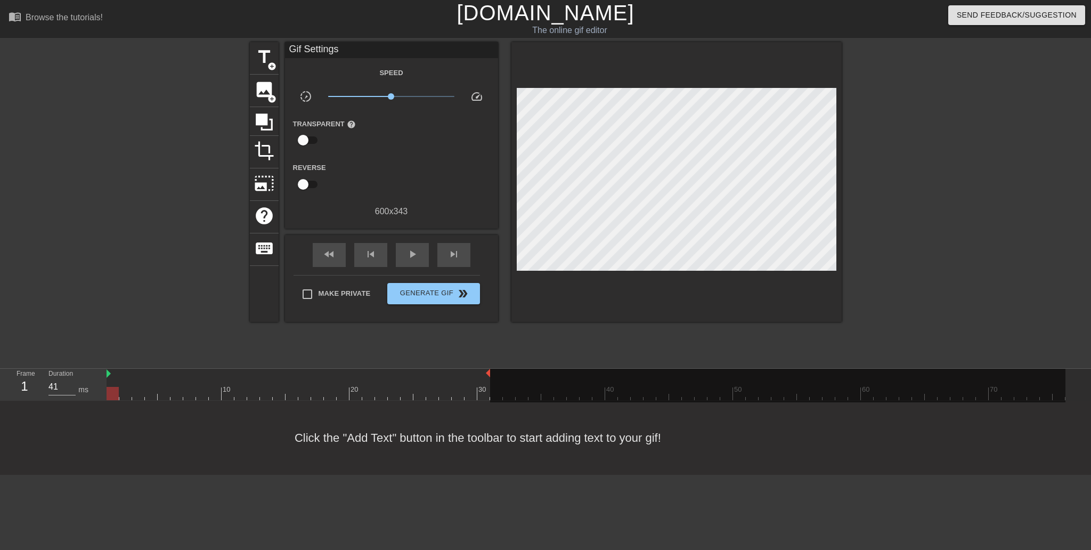
drag, startPoint x: 1064, startPoint y: 372, endPoint x: 449, endPoint y: 381, distance: 615.9
click at [449, 381] on div "10 20 30 40 50 60 70" at bounding box center [586, 384] width 959 height 31
click at [417, 385] on div at bounding box center [419, 385] width 13 height 13
drag, startPoint x: 449, startPoint y: 373, endPoint x: 627, endPoint y: 381, distance: 178.1
click at [627, 381] on div "10 20 30 40 50 60 70" at bounding box center [586, 384] width 959 height 31
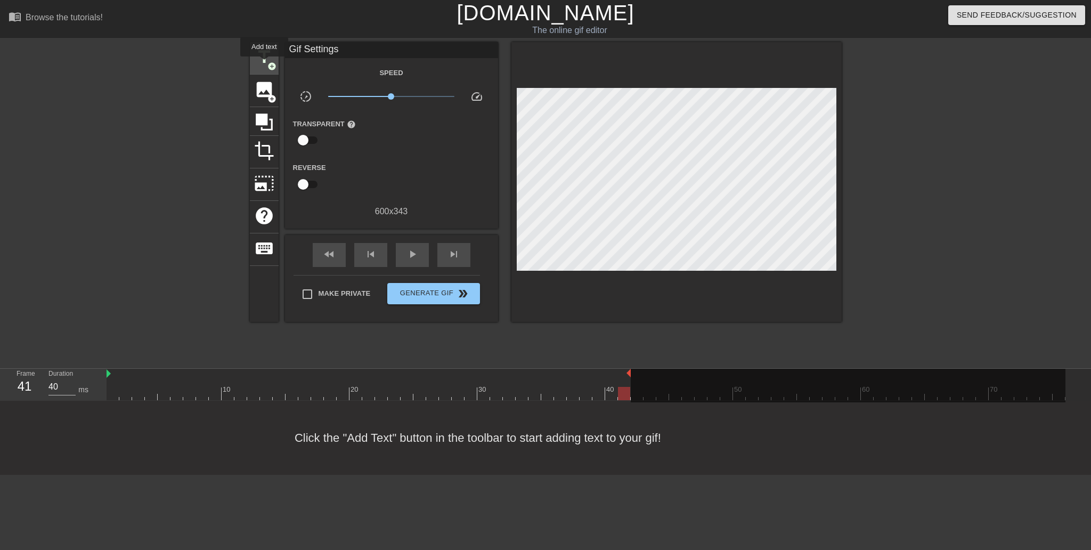
click at [264, 64] on span "title" at bounding box center [264, 57] width 20 height 20
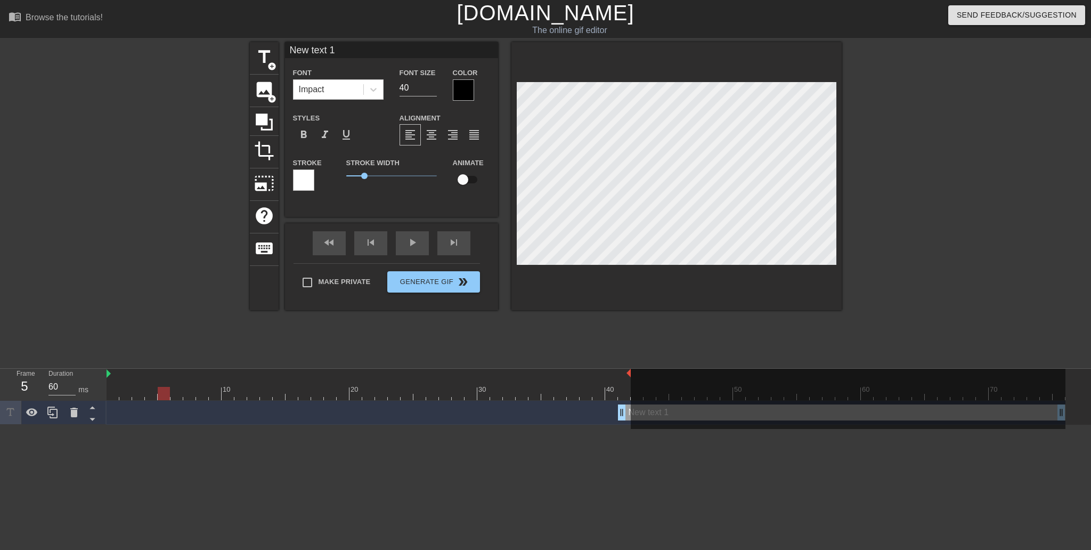
click at [168, 394] on div at bounding box center [586, 393] width 959 height 13
drag, startPoint x: 173, startPoint y: 393, endPoint x: 938, endPoint y: 416, distance: 765.3
click at [938, 400] on div "10 20 30 40 50 60 70" at bounding box center [586, 384] width 959 height 31
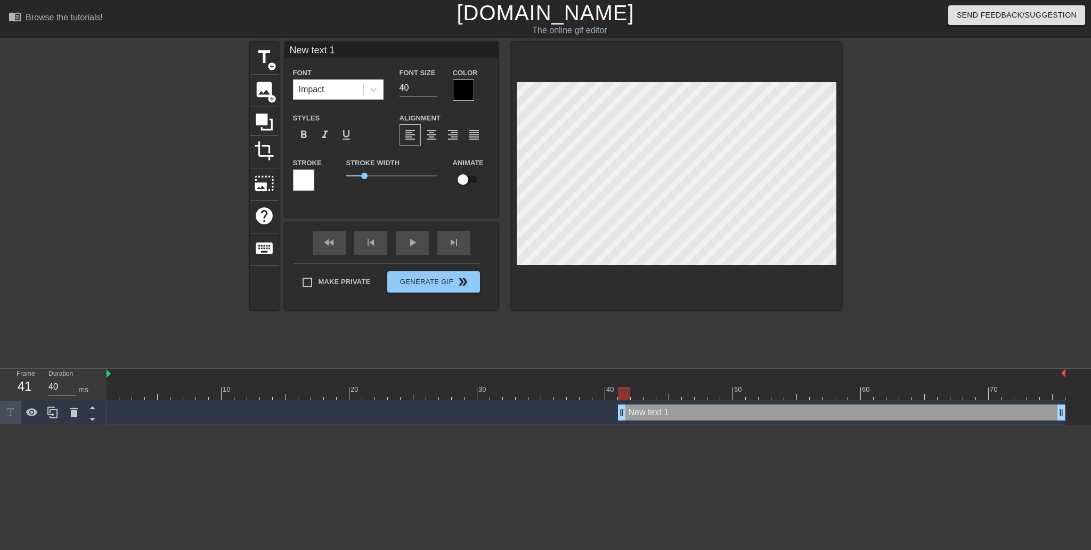
drag, startPoint x: 630, startPoint y: 370, endPoint x: 1072, endPoint y: 371, distance: 442.2
click at [1072, 371] on div "10 20 30 40 50 60 70 New text 1 drag_handle drag_handle" at bounding box center [599, 397] width 984 height 56
type input "41"
drag, startPoint x: 622, startPoint y: 393, endPoint x: 109, endPoint y: 387, distance: 513.6
click at [109, 387] on div at bounding box center [113, 393] width 12 height 13
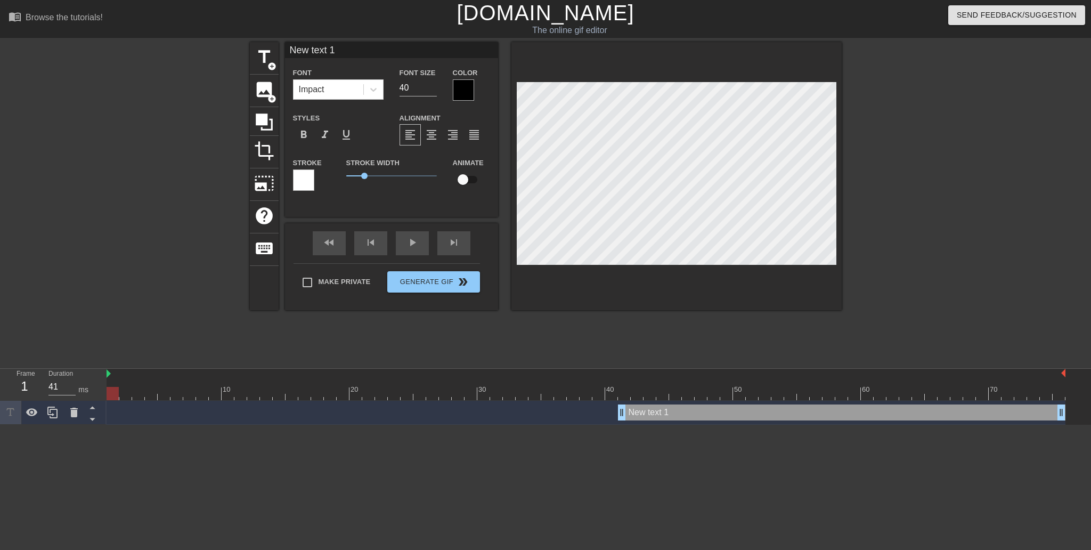
click at [109, 411] on div "New text 1 drag_handle drag_handle" at bounding box center [586, 412] width 959 height 16
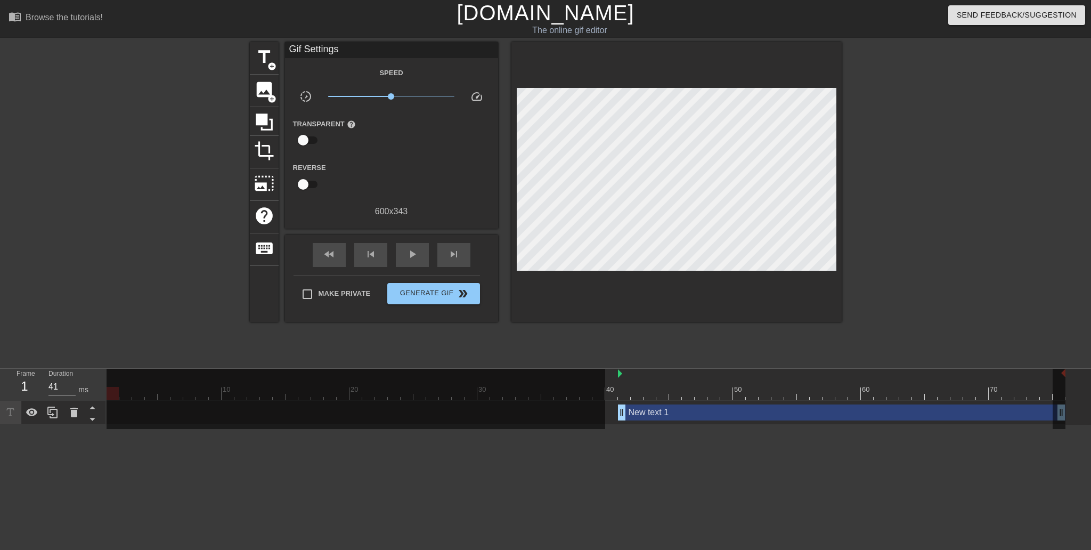
drag, startPoint x: 108, startPoint y: 376, endPoint x: 611, endPoint y: 403, distance: 503.6
click at [611, 403] on div "10 20 30 40 50 60 70 New text 1 drag_handle drag_handle" at bounding box center [599, 397] width 984 height 56
click at [660, 417] on div "New text 1 drag_handle drag_handle" at bounding box center [841, 412] width 447 height 16
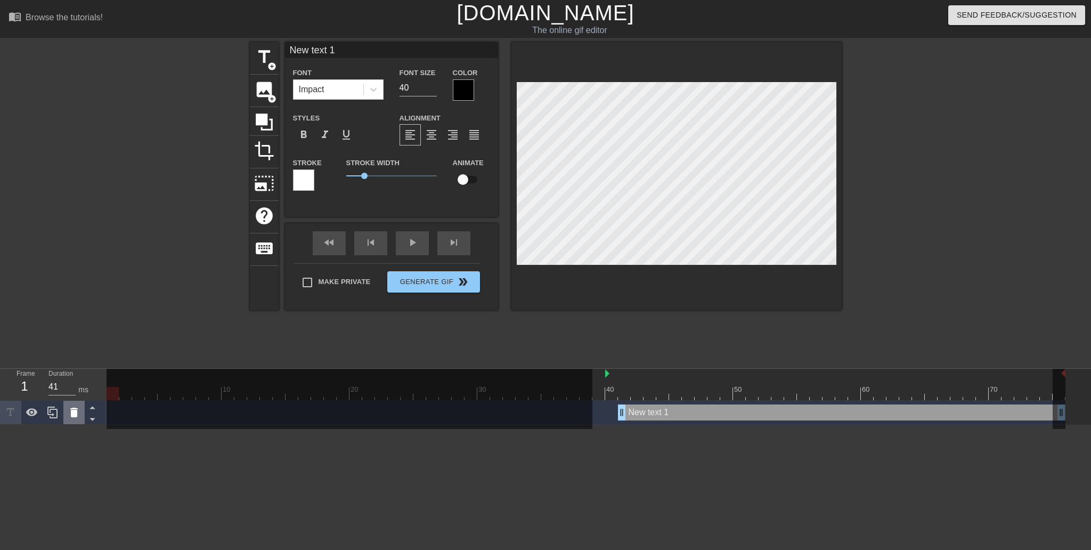
click at [70, 416] on icon at bounding box center [74, 412] width 13 height 13
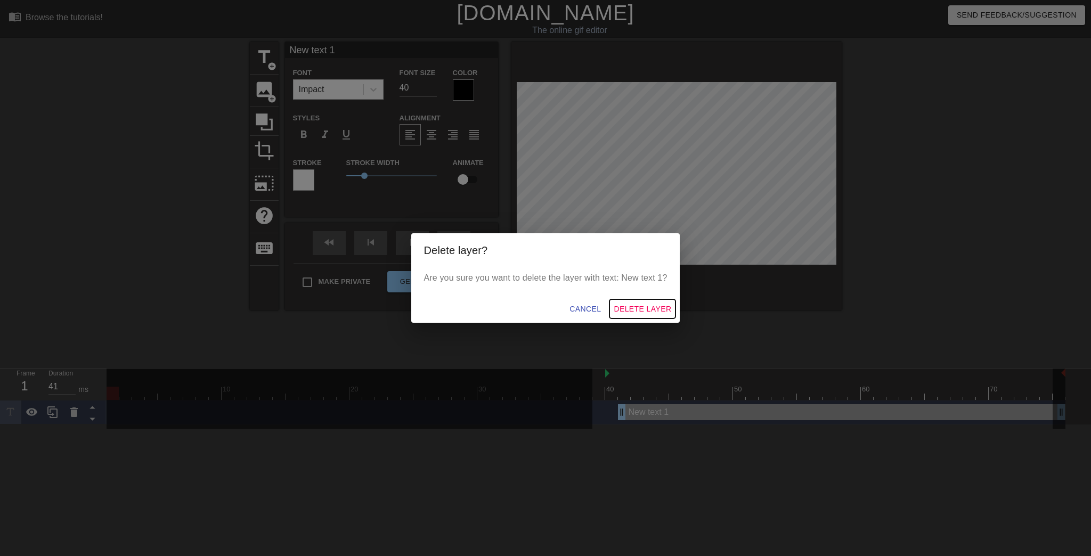
click at [671, 316] on span "Delete Layer" at bounding box center [643, 309] width 58 height 13
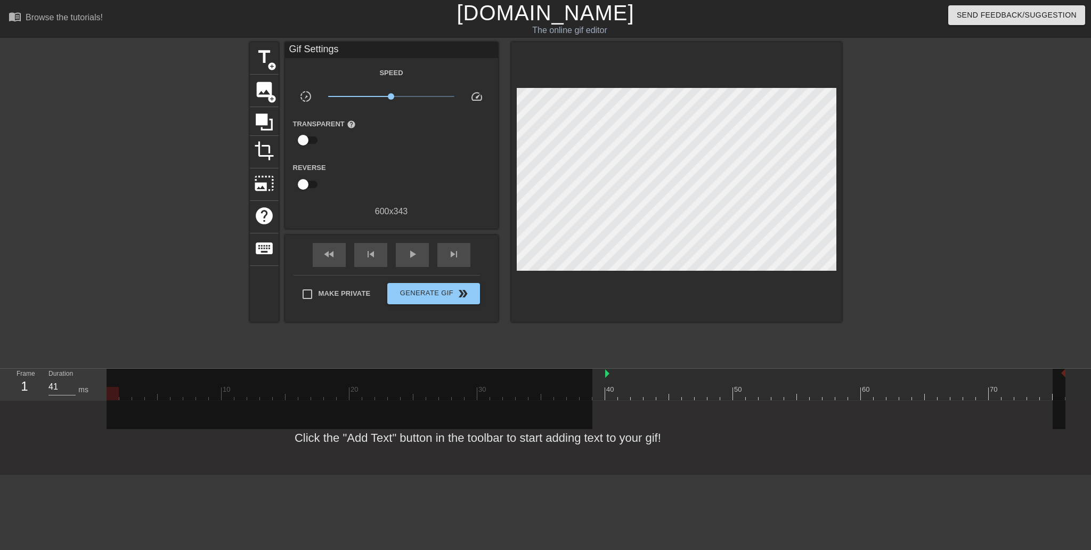
click at [212, 475] on html "menu_book Browse the tutorials! [DOMAIN_NAME] The online gif editor Send Feedba…" at bounding box center [545, 237] width 1091 height 475
click at [305, 475] on html "menu_book Browse the tutorials! [DOMAIN_NAME] The online gif editor Send Feedba…" at bounding box center [545, 237] width 1091 height 475
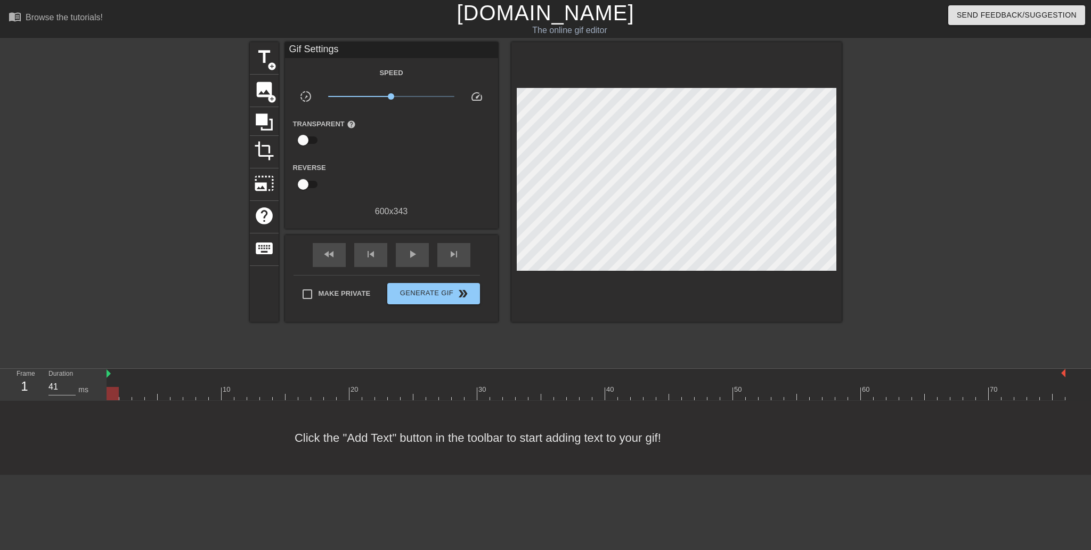
drag, startPoint x: 605, startPoint y: 378, endPoint x: 100, endPoint y: 390, distance: 504.7
click at [100, 390] on div "Frame 1 Duration 41 ms 10 20 30 40 50 60 70" at bounding box center [545, 385] width 1091 height 32
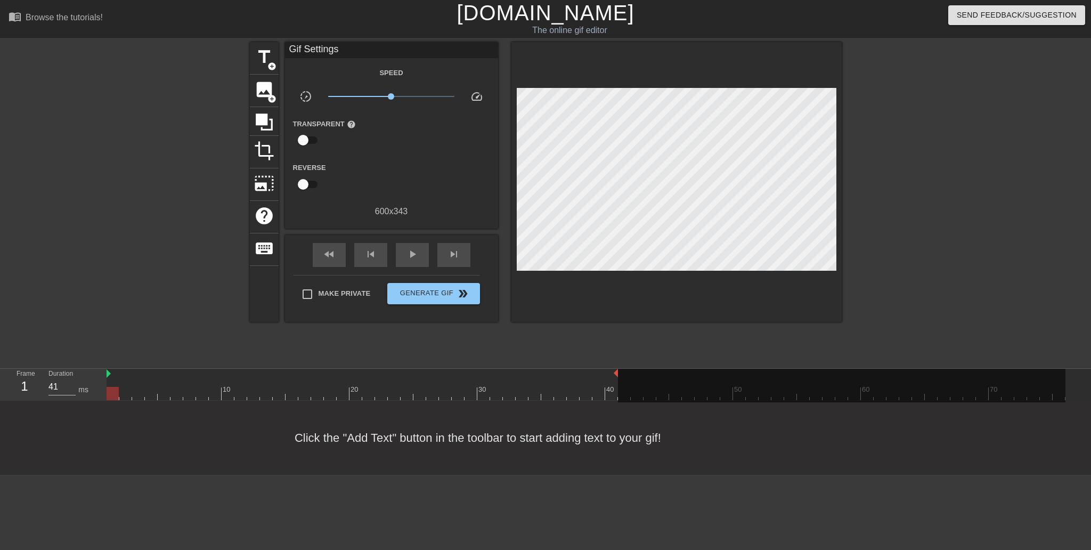
drag, startPoint x: 1064, startPoint y: 374, endPoint x: 618, endPoint y: 387, distance: 445.6
click at [618, 387] on div "10 20 30 40 50 60 70" at bounding box center [586, 384] width 959 height 31
click at [269, 63] on span "add_circle" at bounding box center [271, 66] width 9 height 9
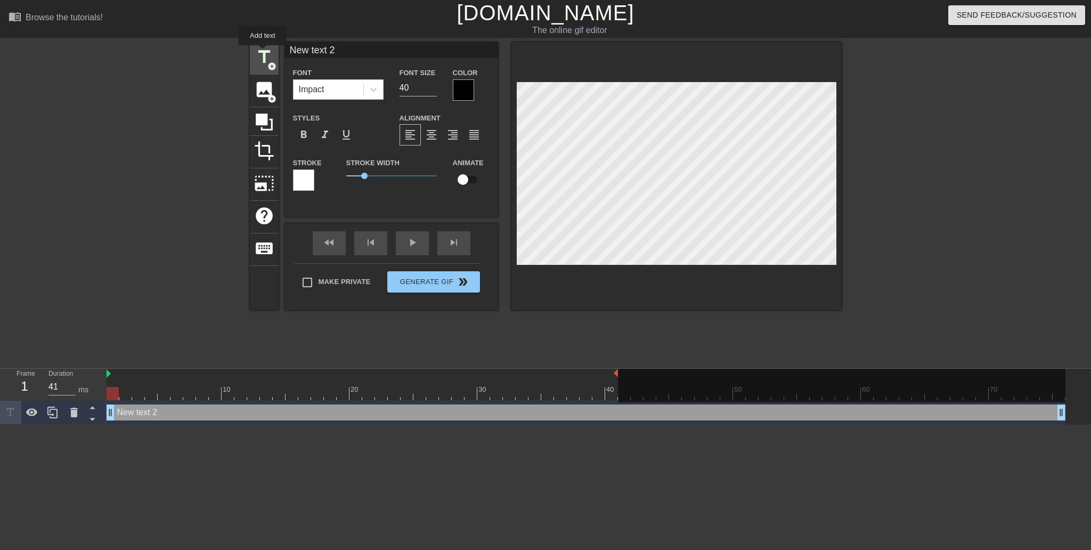
click at [263, 53] on span "title" at bounding box center [264, 57] width 20 height 20
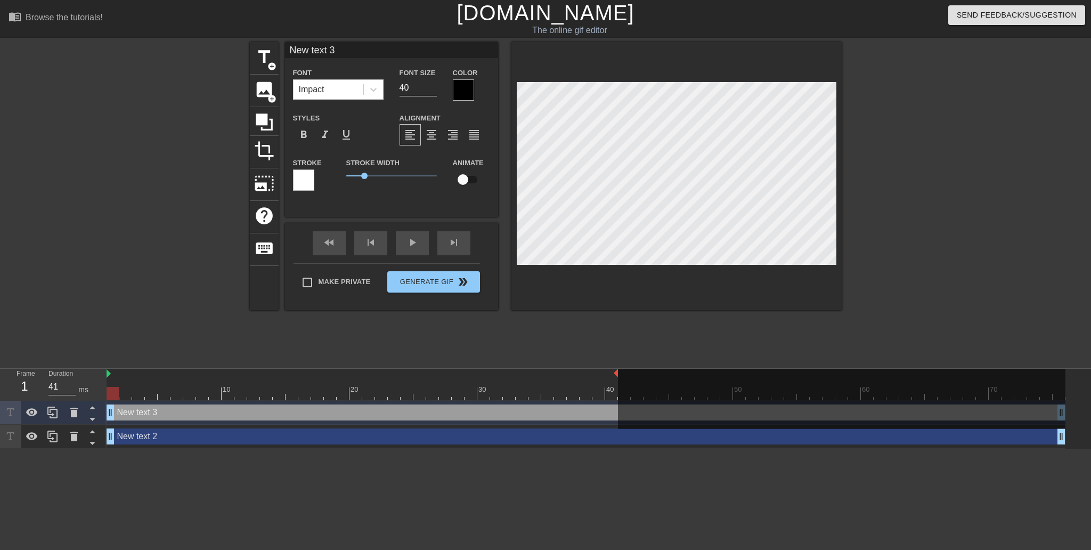
click at [179, 417] on div "New text 3 drag_handle drag_handle" at bounding box center [586, 412] width 959 height 16
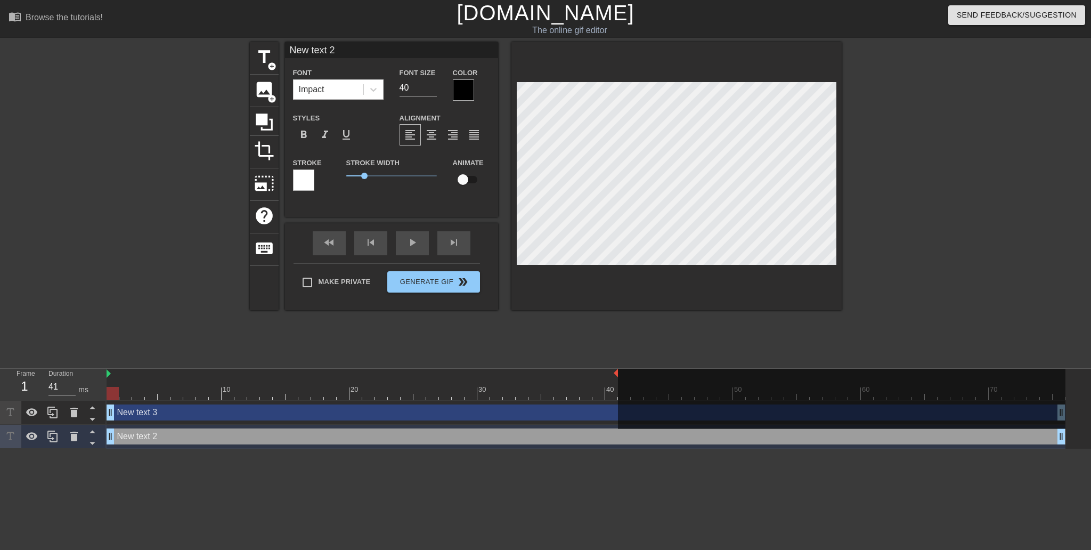
click at [10, 430] on div at bounding box center [10, 436] width 21 height 23
click at [642, 436] on div "New text 2 drag_handle drag_handle" at bounding box center [586, 436] width 959 height 16
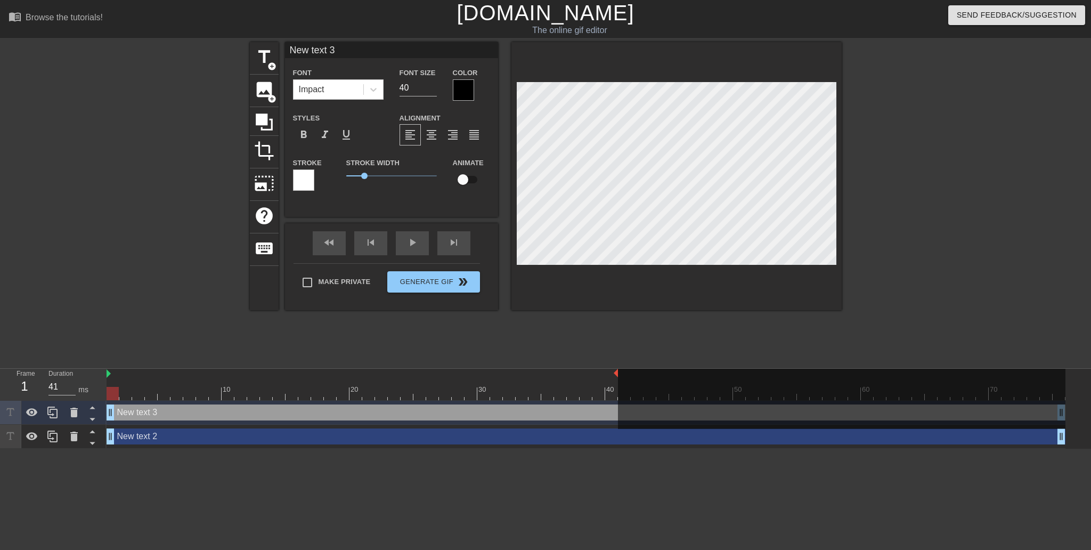
type input "P"
type textarea "P"
type input "PY"
type textarea "PY"
type input "PYT"
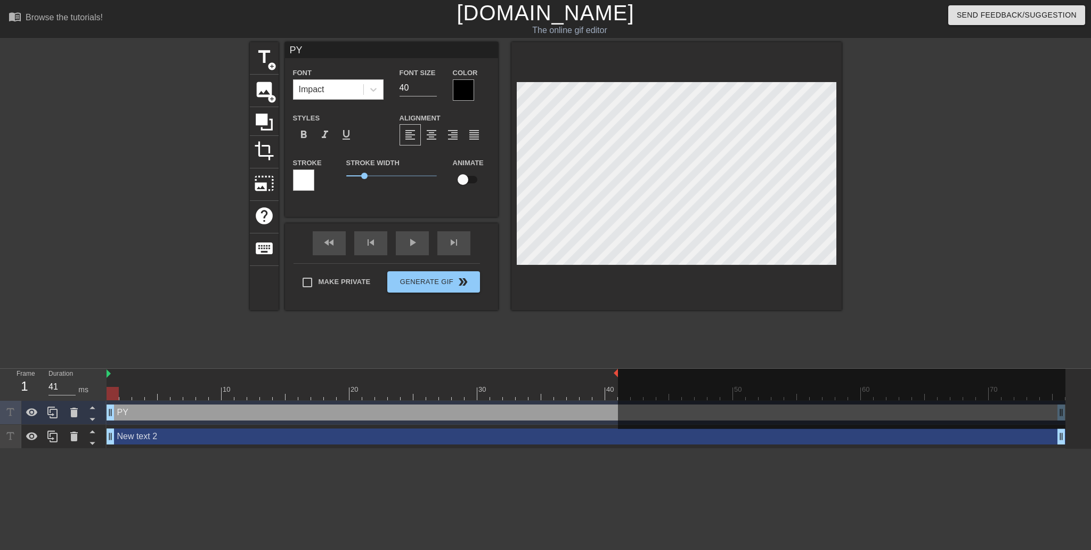
type textarea "PYT"
type input "PYTH"
type textarea "PYTH"
type input "PYTHO"
type textarea "PYTHO"
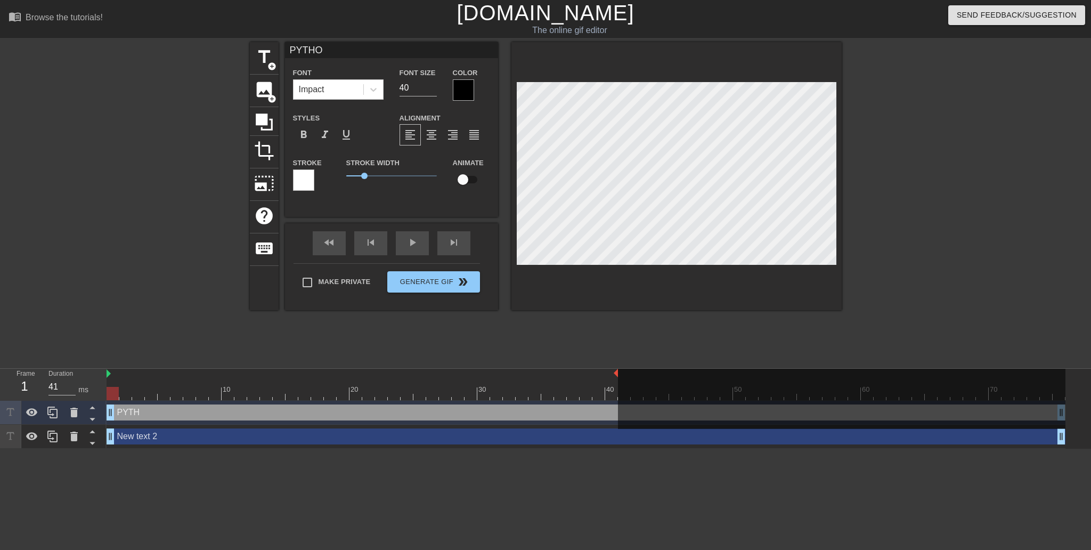
type input "PYTHON"
type textarea "PYTHON"
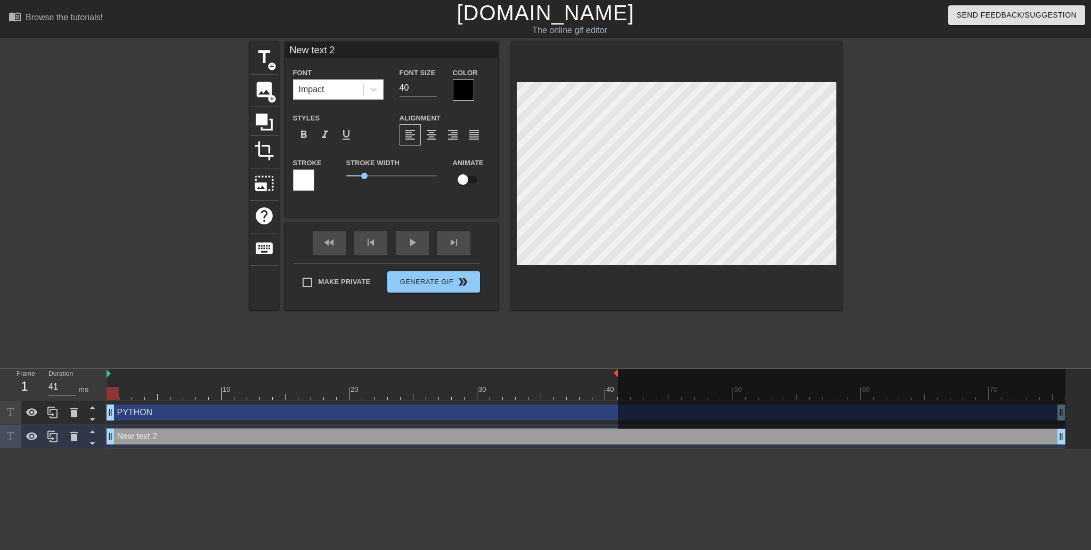
scroll to position [2, 1]
type input "P"
type textarea "P"
type input "PA"
type textarea "PA"
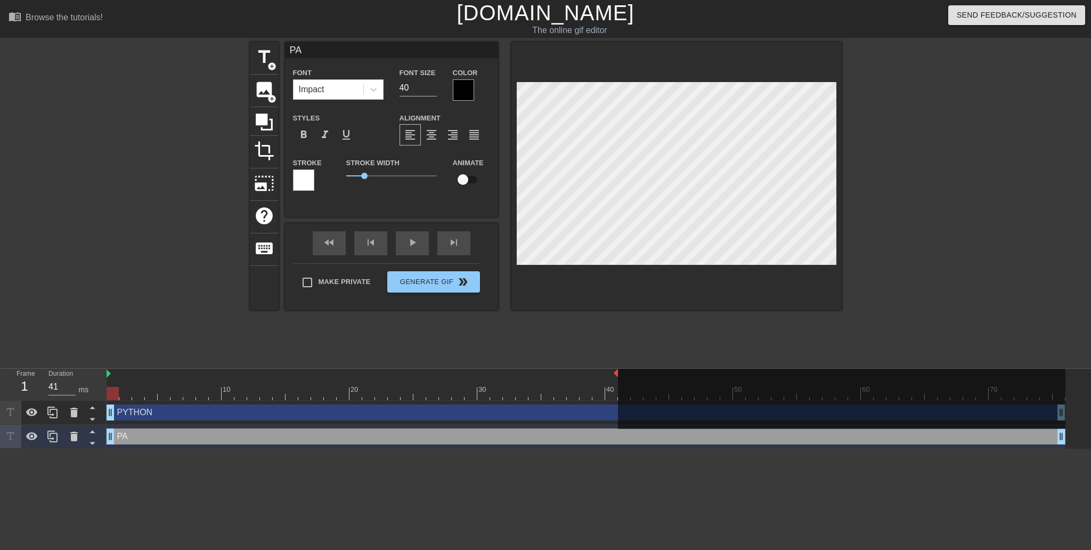
type input "PAN"
type textarea "PAN"
type input "PAND"
type textarea "PAND"
type input "[PERSON_NAME]"
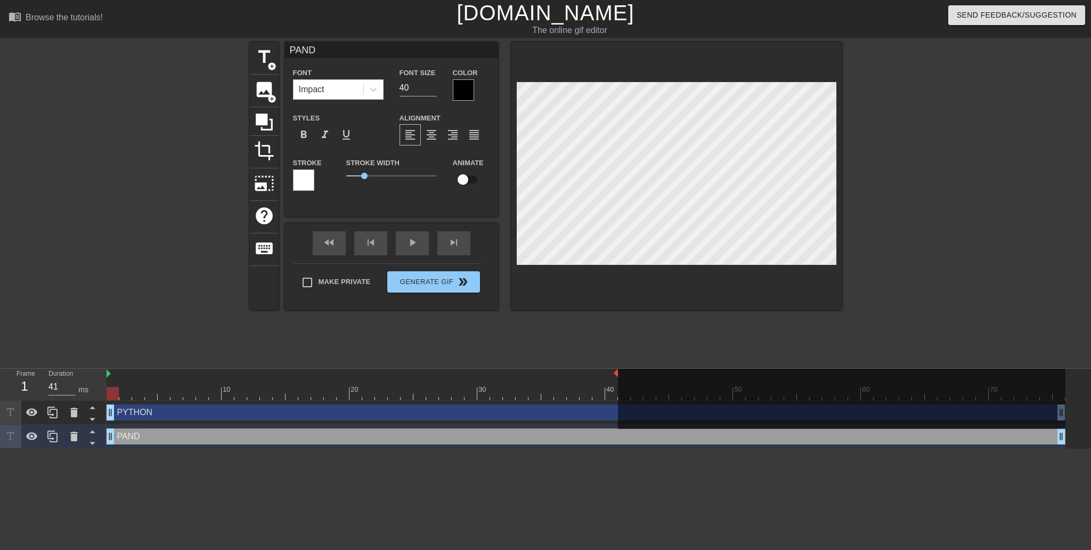
type textarea "[PERSON_NAME]"
type input "PANDOC"
type textarea "PANDOC"
click at [463, 91] on div at bounding box center [463, 89] width 21 height 21
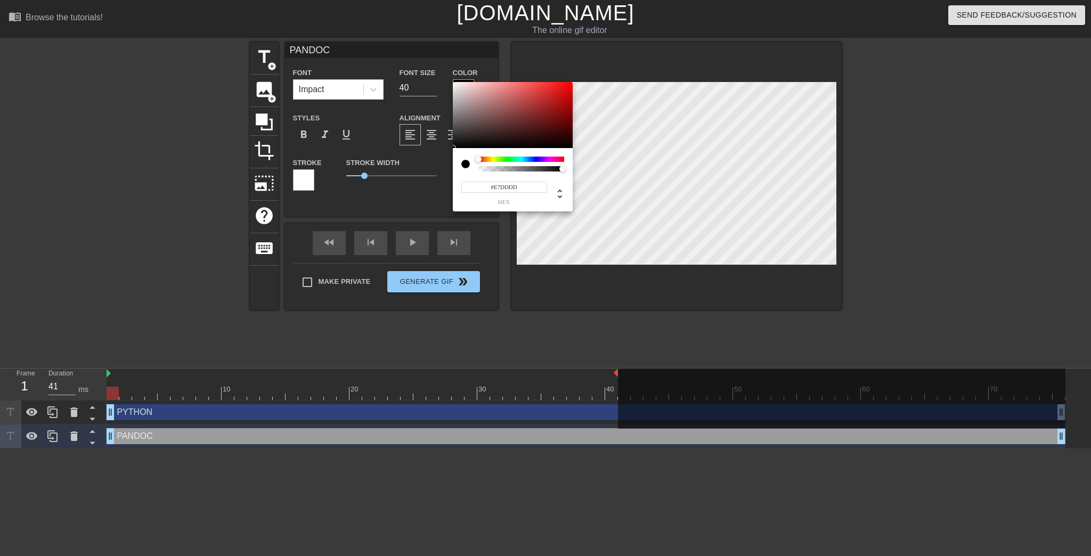
type input "#FFFFFF"
drag, startPoint x: 460, startPoint y: 91, endPoint x: 441, endPoint y: 73, distance: 26.0
click at [441, 73] on div "#FFFFFF hex" at bounding box center [545, 278] width 1091 height 556
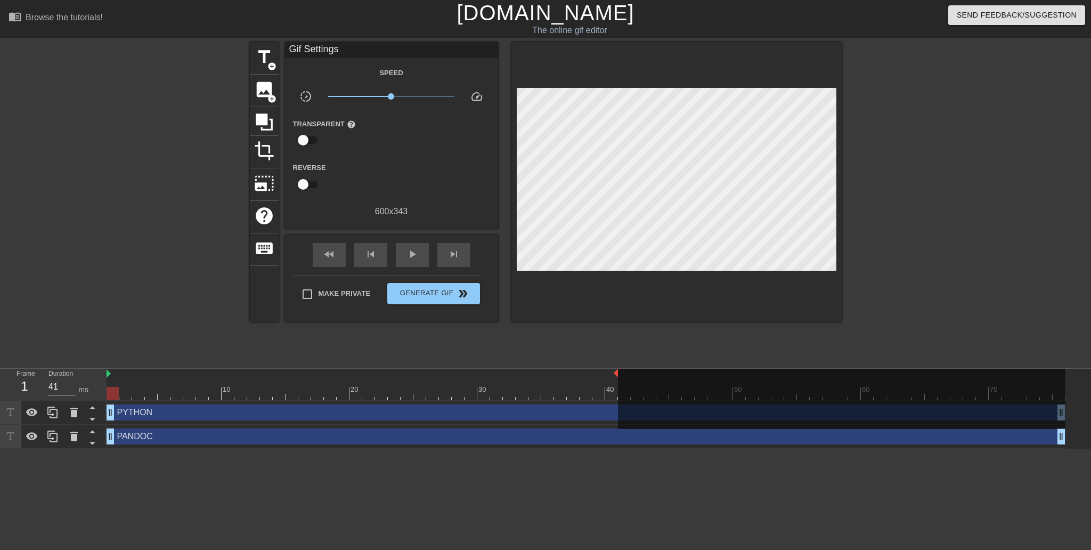
drag, startPoint x: 367, startPoint y: 188, endPoint x: 325, endPoint y: 184, distance: 42.3
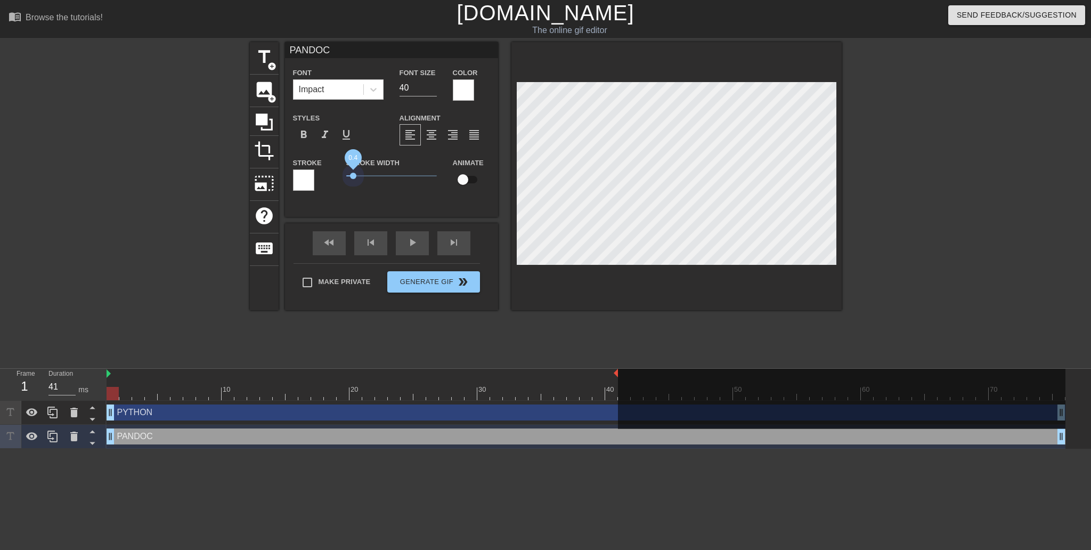
drag, startPoint x: 365, startPoint y: 187, endPoint x: 333, endPoint y: 186, distance: 31.4
click at [333, 186] on div "Stroke Stroke Width 0.4 Animate" at bounding box center [391, 178] width 213 height 44
type input "PYTHON"
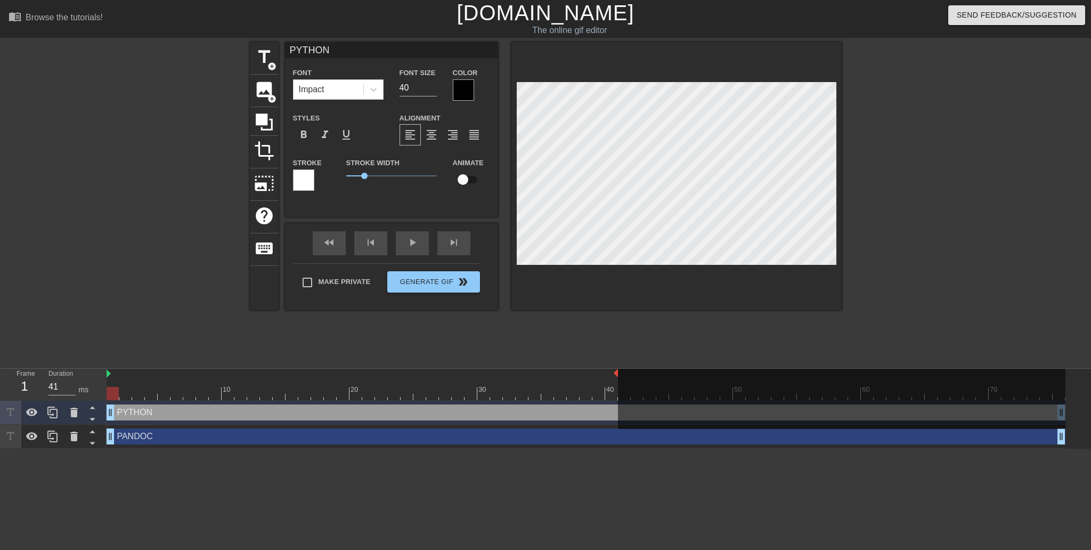
click at [461, 89] on div at bounding box center [463, 89] width 21 height 21
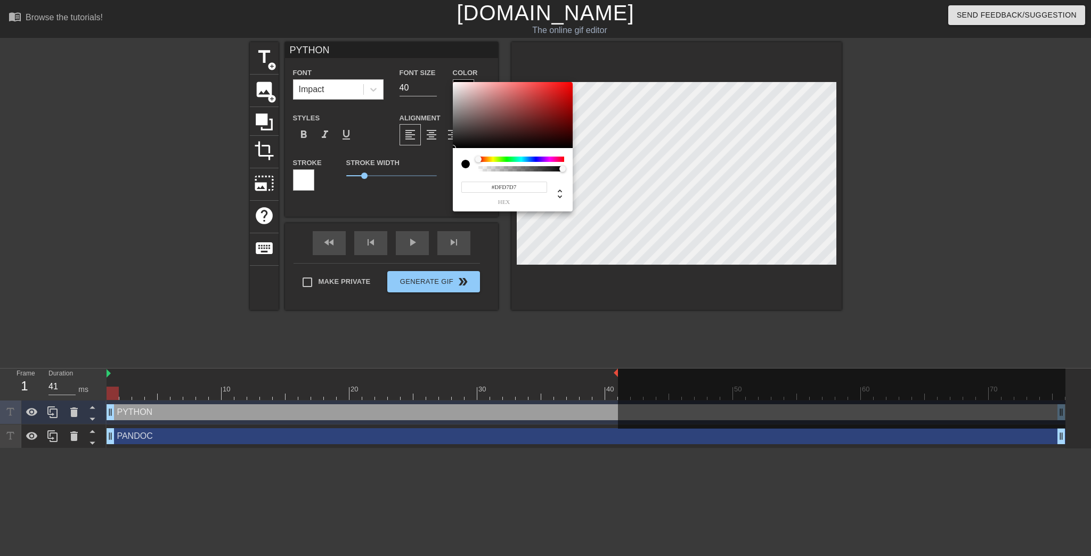
type input "#FFFFFF"
drag, startPoint x: 455, startPoint y: 88, endPoint x: 437, endPoint y: 69, distance: 26.4
click at [437, 69] on div "#FFFFFF hex" at bounding box center [545, 278] width 1091 height 556
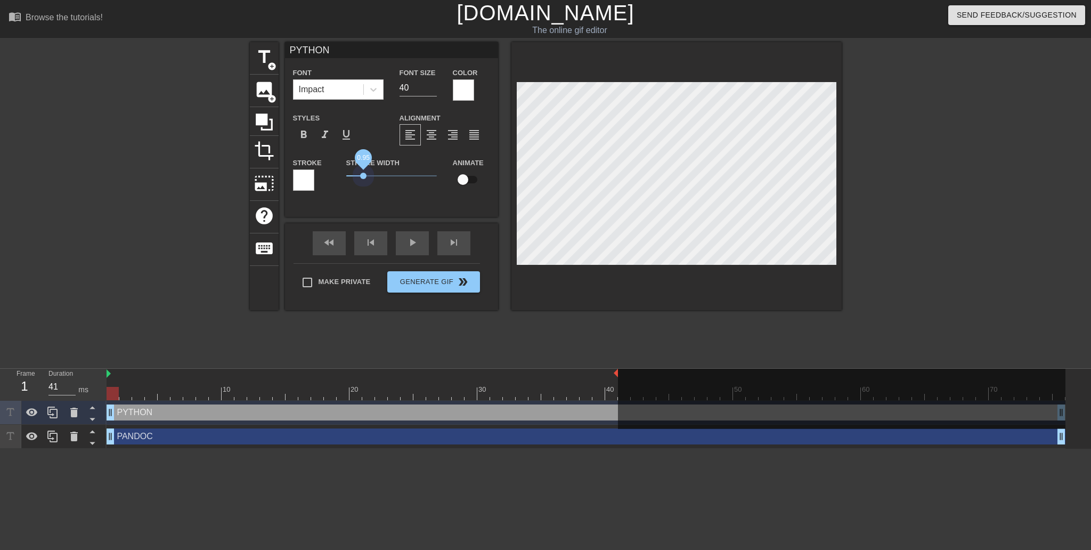
drag, startPoint x: 364, startPoint y: 188, endPoint x: 335, endPoint y: 186, distance: 28.8
click at [335, 186] on div "Stroke Stroke Width 0.95 Animate" at bounding box center [391, 178] width 213 height 44
type input "PANDOC"
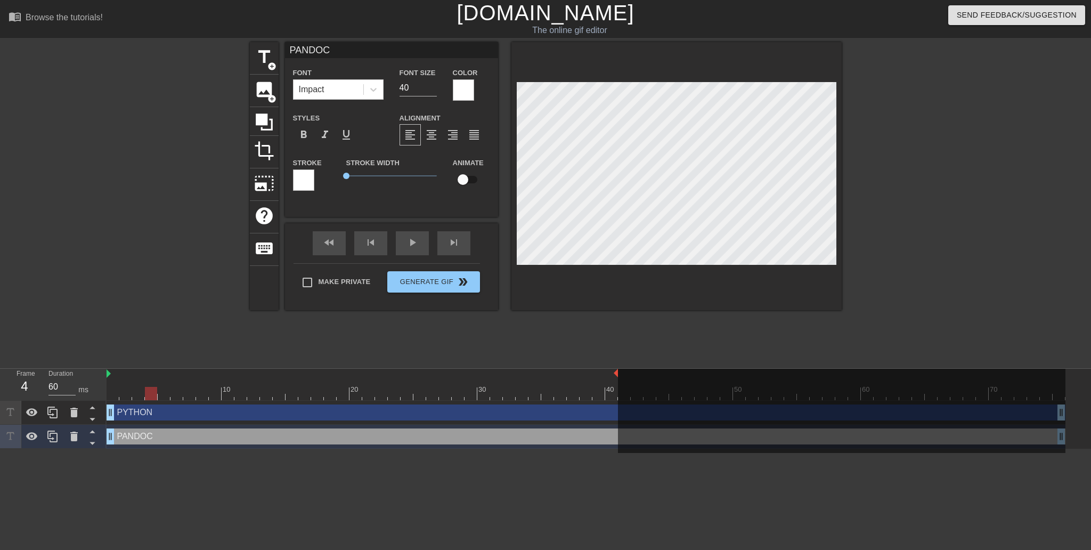
type input "41"
click at [115, 394] on div at bounding box center [113, 393] width 12 height 13
click at [569, 409] on div "PYTHON drag_handle drag_handle" at bounding box center [586, 412] width 959 height 16
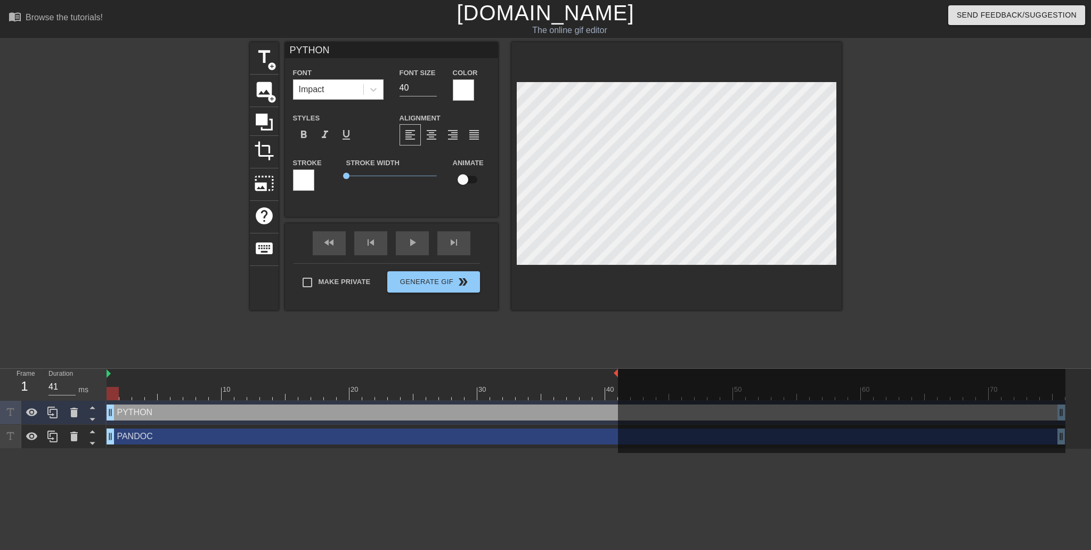
click at [593, 435] on div "PANDOC drag_handle drag_handle" at bounding box center [586, 436] width 959 height 16
type input "PANDOC"
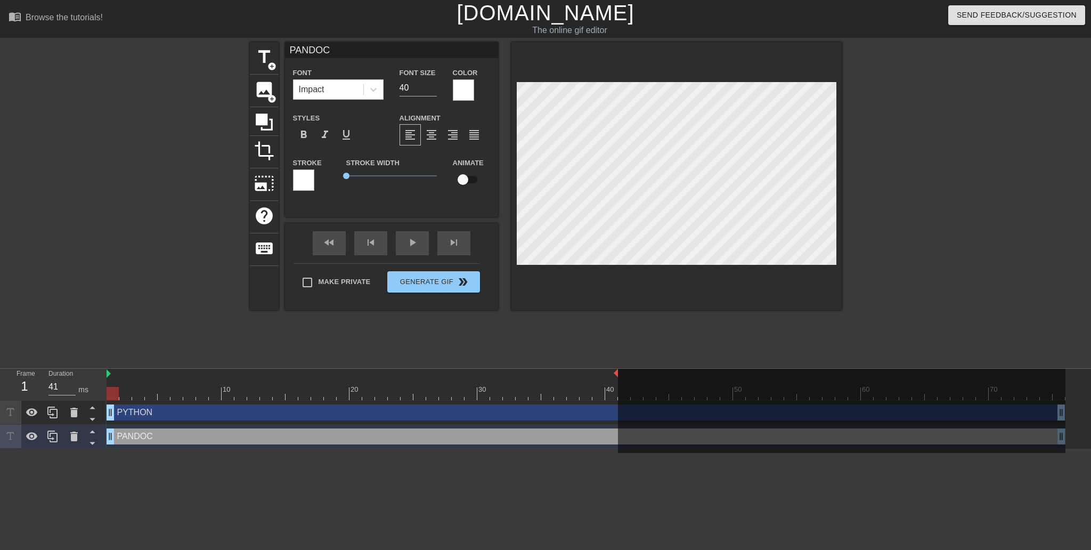
click at [442, 449] on html "menu_book Browse the tutorials! [DOMAIN_NAME] The online gif editor Send Feedba…" at bounding box center [545, 224] width 1091 height 449
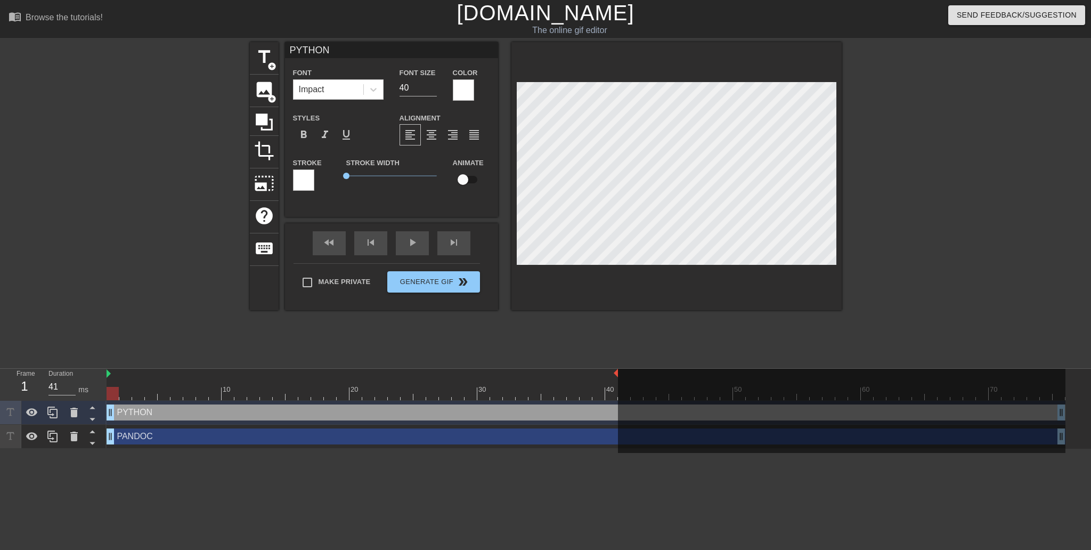
click at [567, 307] on div at bounding box center [676, 176] width 330 height 268
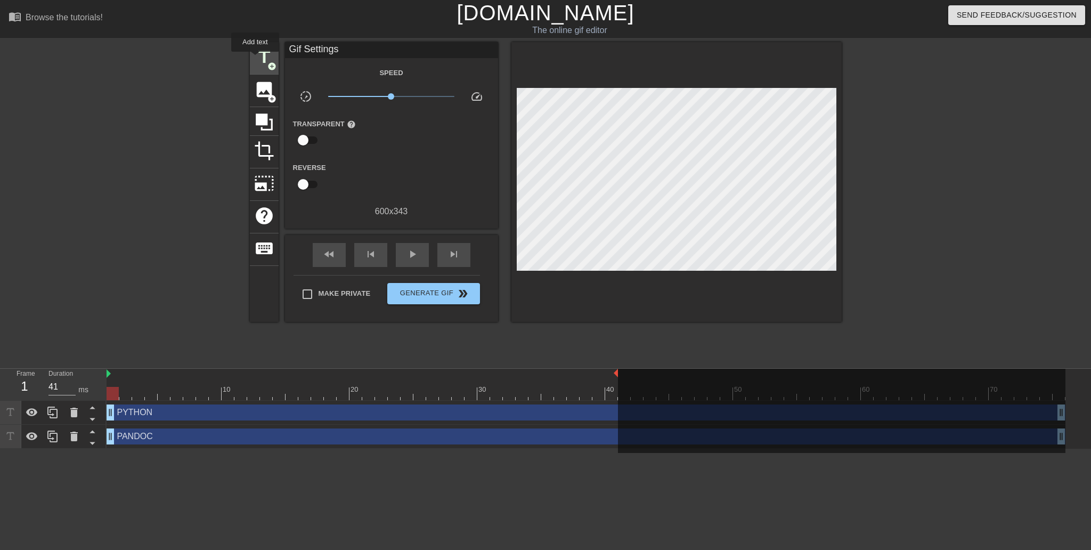
click at [255, 59] on span "title" at bounding box center [264, 57] width 20 height 20
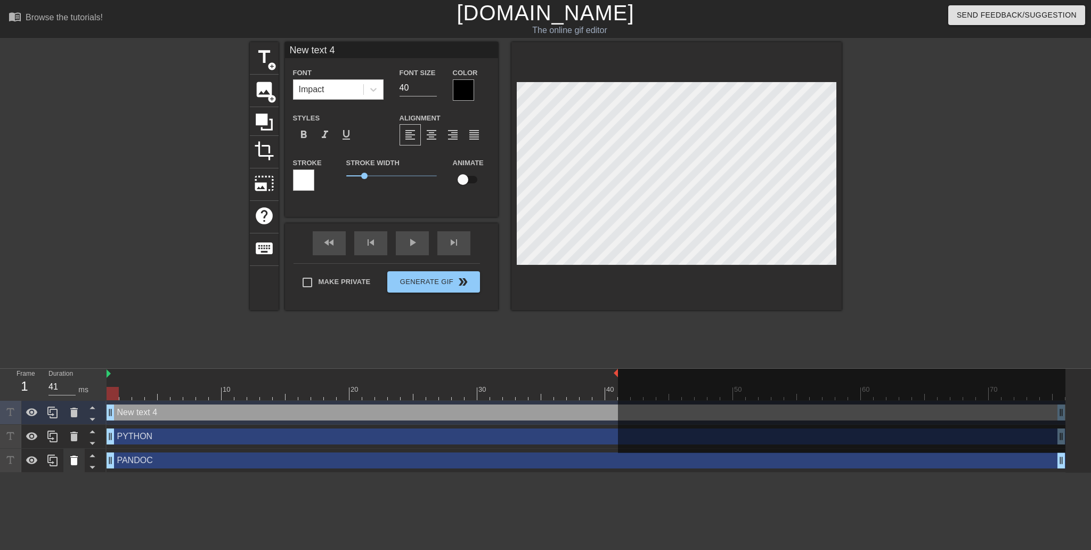
click at [76, 465] on icon at bounding box center [73, 460] width 7 height 10
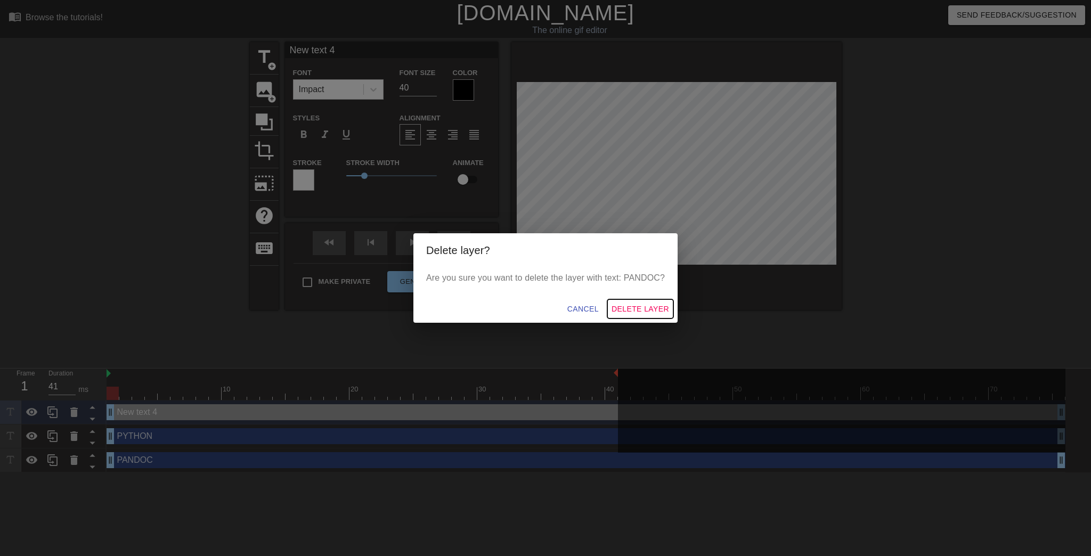
click at [644, 316] on span "Delete Layer" at bounding box center [641, 309] width 58 height 13
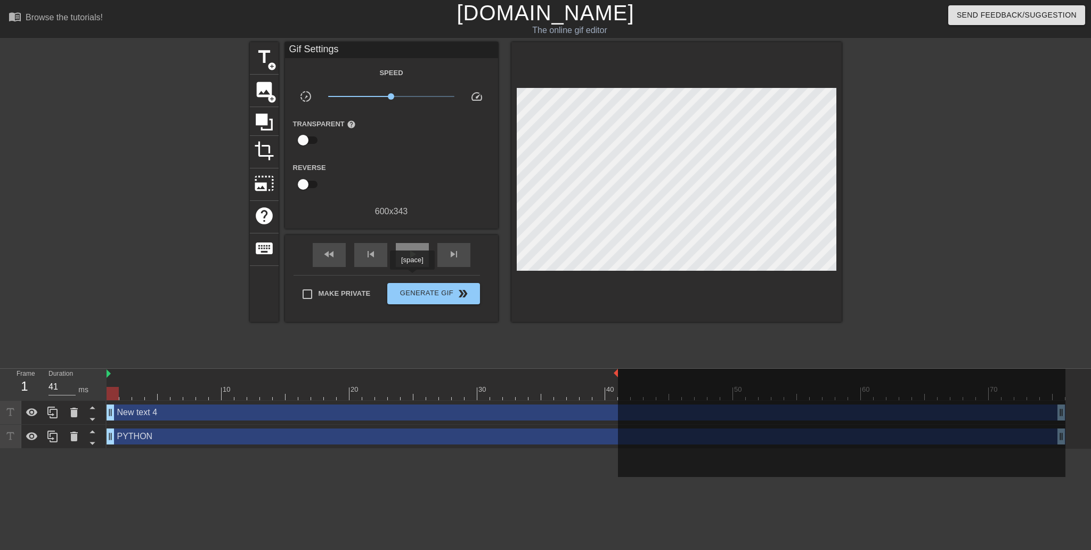
click at [412, 261] on span "play_arrow" at bounding box center [412, 254] width 13 height 13
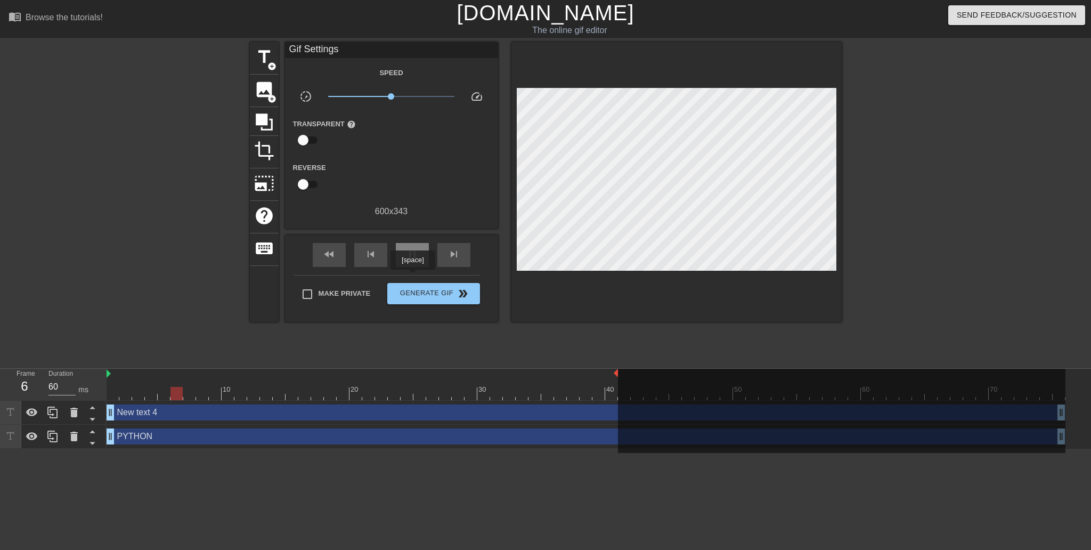
click at [412, 261] on span "pause" at bounding box center [412, 254] width 13 height 13
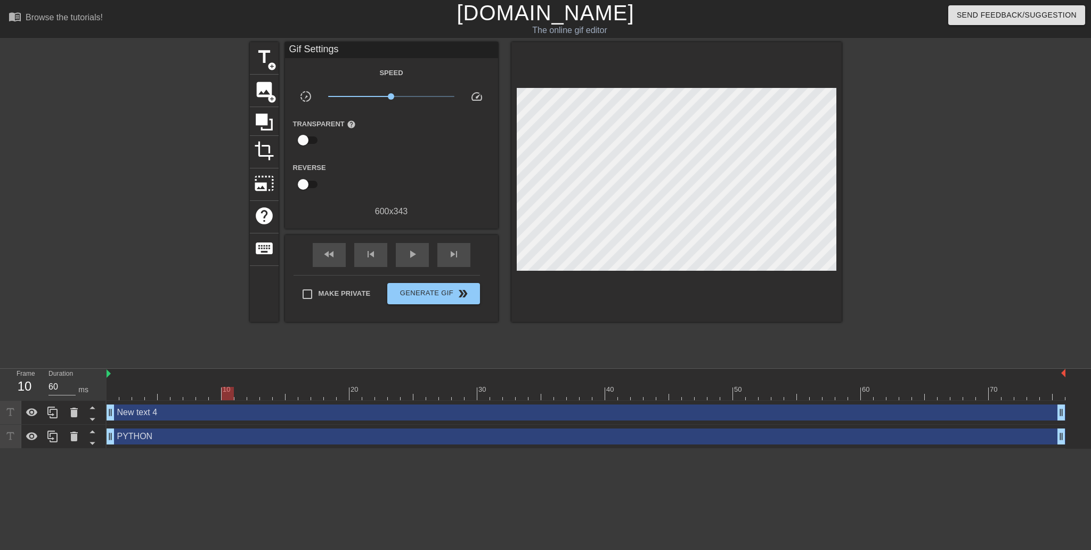
drag, startPoint x: 617, startPoint y: 372, endPoint x: 1060, endPoint y: 379, distance: 443.3
click at [1060, 379] on div "10 20 30 40 50 60 70" at bounding box center [586, 384] width 959 height 31
click at [404, 267] on div "play_arrow" at bounding box center [412, 255] width 33 height 24
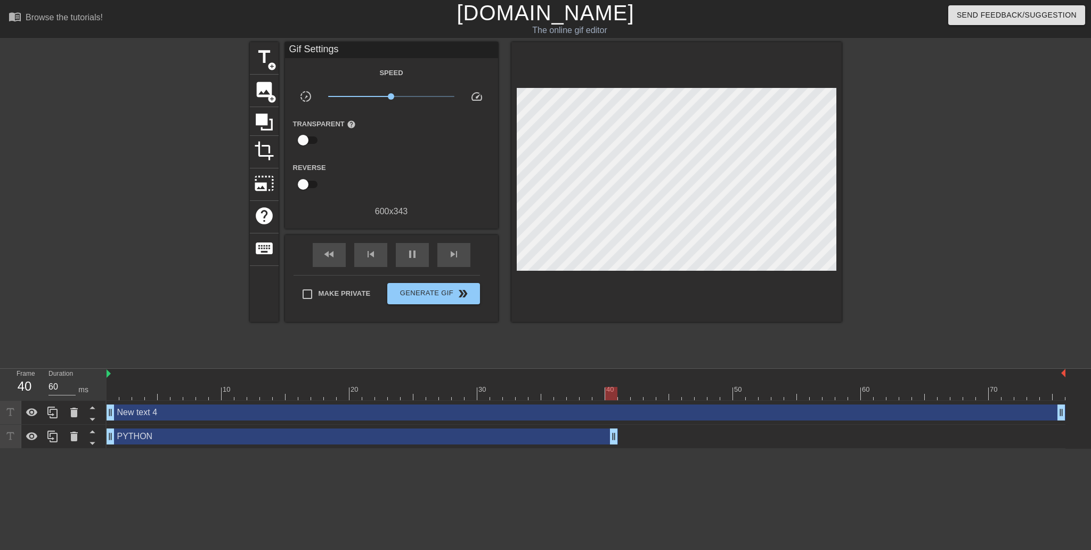
drag, startPoint x: 1060, startPoint y: 437, endPoint x: 614, endPoint y: 444, distance: 446.5
click at [614, 444] on div "PYTHON drag_handle drag_handle" at bounding box center [586, 437] width 959 height 24
click at [410, 261] on span "pause" at bounding box center [412, 254] width 13 height 13
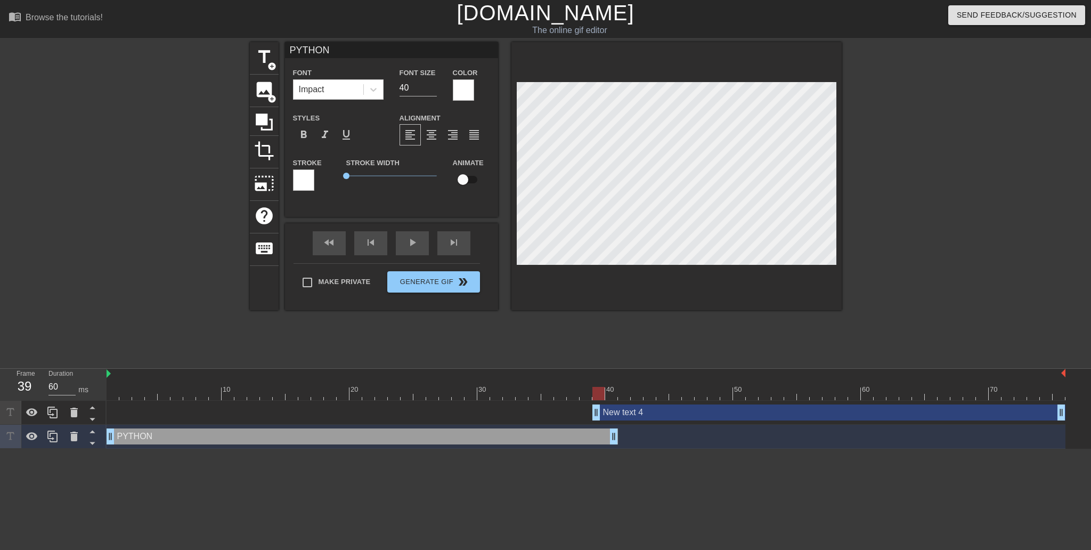
type input "40"
drag, startPoint x: 112, startPoint y: 412, endPoint x: 622, endPoint y: 418, distance: 510.4
type input "New text 4"
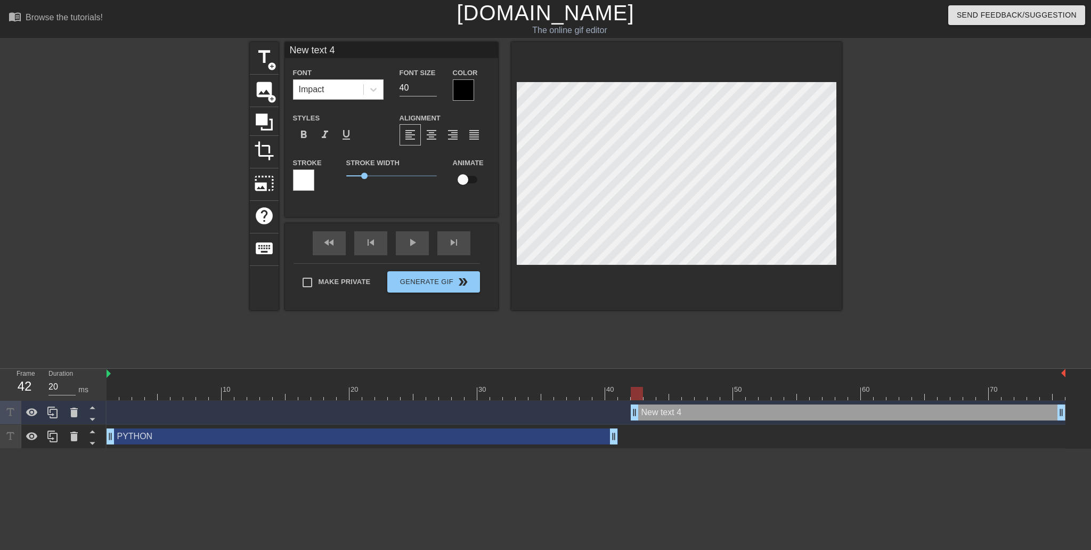
drag, startPoint x: 622, startPoint y: 411, endPoint x: 632, endPoint y: 412, distance: 10.2
drag, startPoint x: 616, startPoint y: 435, endPoint x: 625, endPoint y: 435, distance: 9.1
click at [653, 416] on div "New text 4 drag_handle drag_handle" at bounding box center [848, 412] width 435 height 16
drag, startPoint x: 622, startPoint y: 392, endPoint x: 636, endPoint y: 393, distance: 13.4
click at [636, 393] on div at bounding box center [637, 393] width 12 height 13
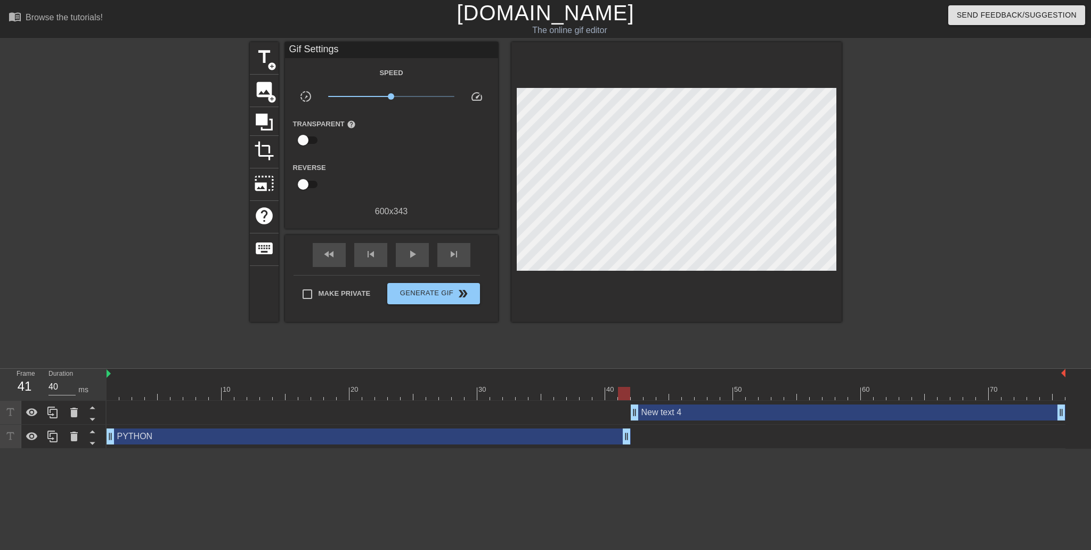
type input "60"
click at [654, 384] on div at bounding box center [650, 385] width 13 height 13
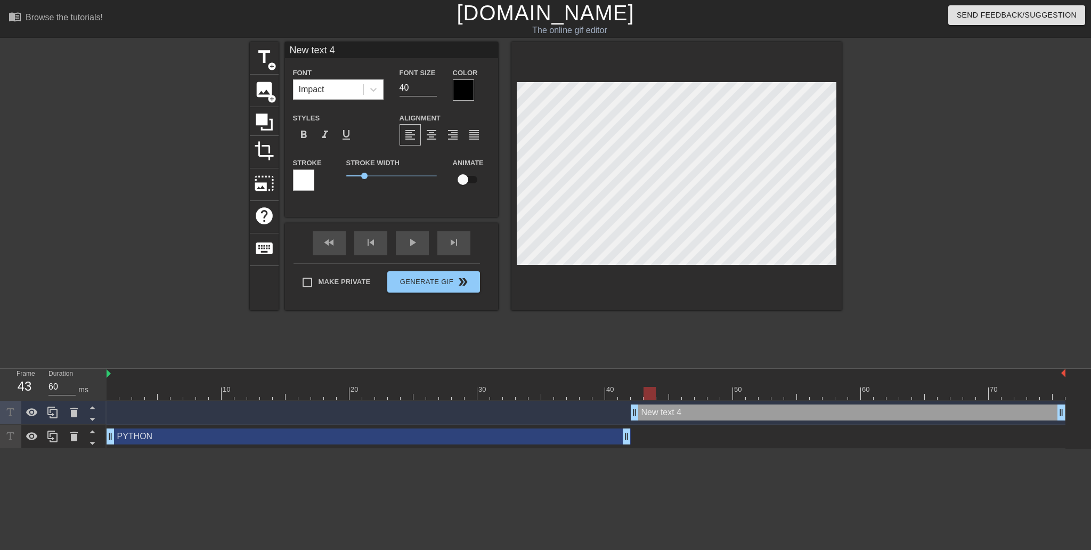
scroll to position [1, 2]
type input "P"
type textarea "P"
type input "PA"
type textarea "PA"
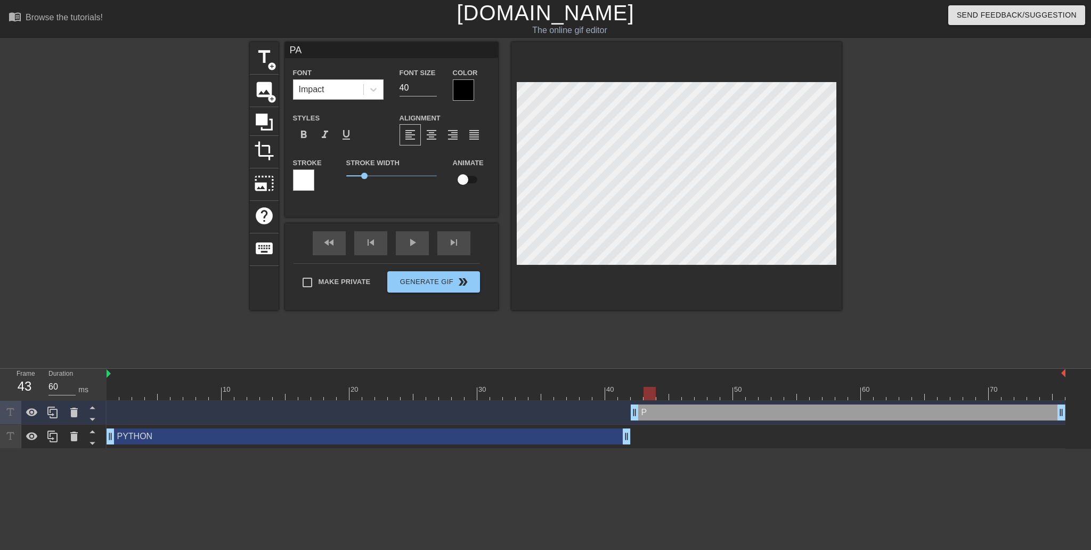
type input "PAN"
type textarea "PAN"
type input "PAND"
type textarea "PAND"
type input "[PERSON_NAME]"
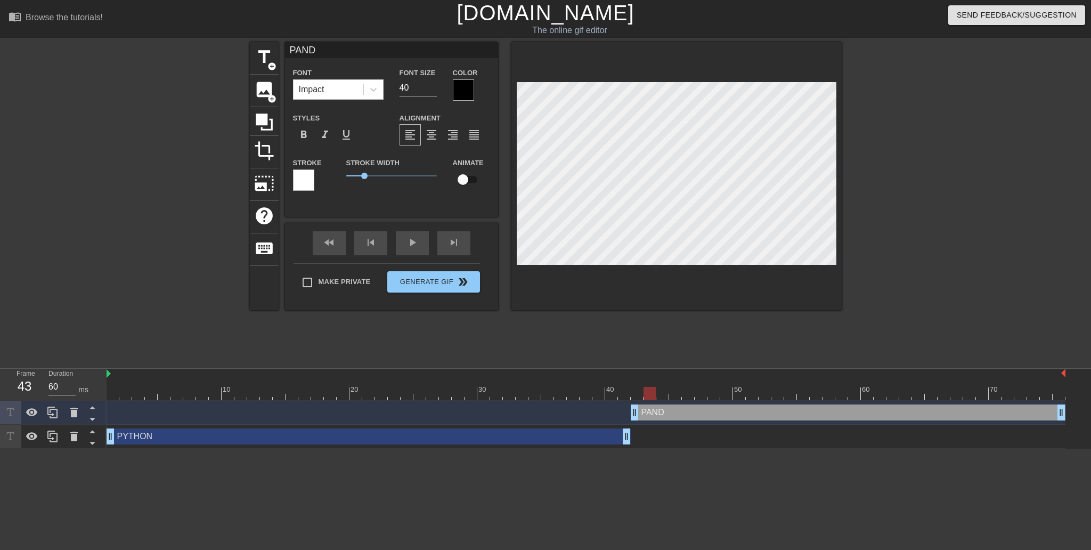
type textarea "[PERSON_NAME]"
type input "PANDOC"
type textarea "PANDOC"
click at [462, 89] on div at bounding box center [463, 89] width 21 height 21
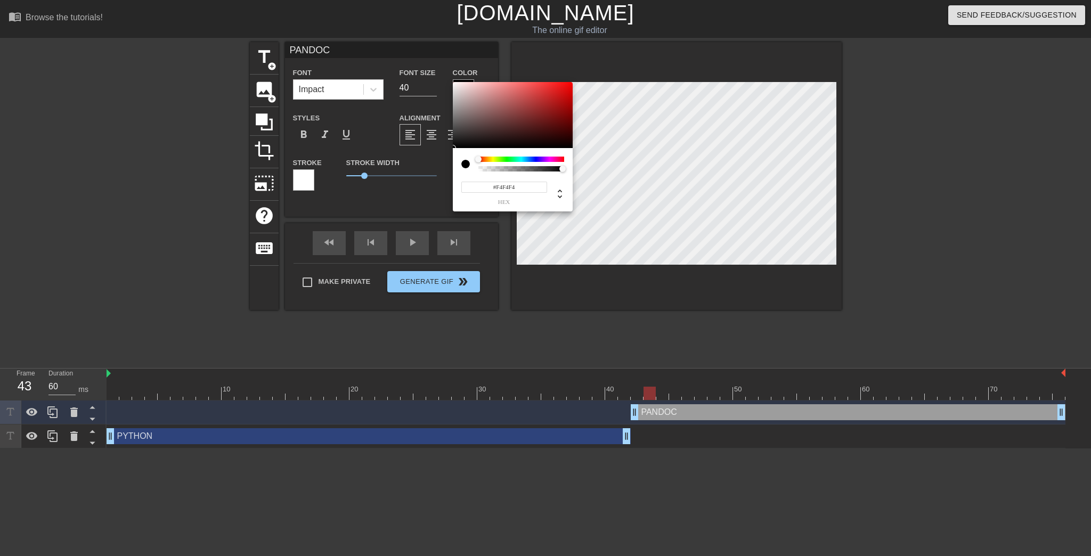
type input "#FFFFFF"
drag, startPoint x: 460, startPoint y: 92, endPoint x: 449, endPoint y: 81, distance: 15.8
click at [449, 81] on div "#FFFFFF hex" at bounding box center [545, 278] width 1091 height 556
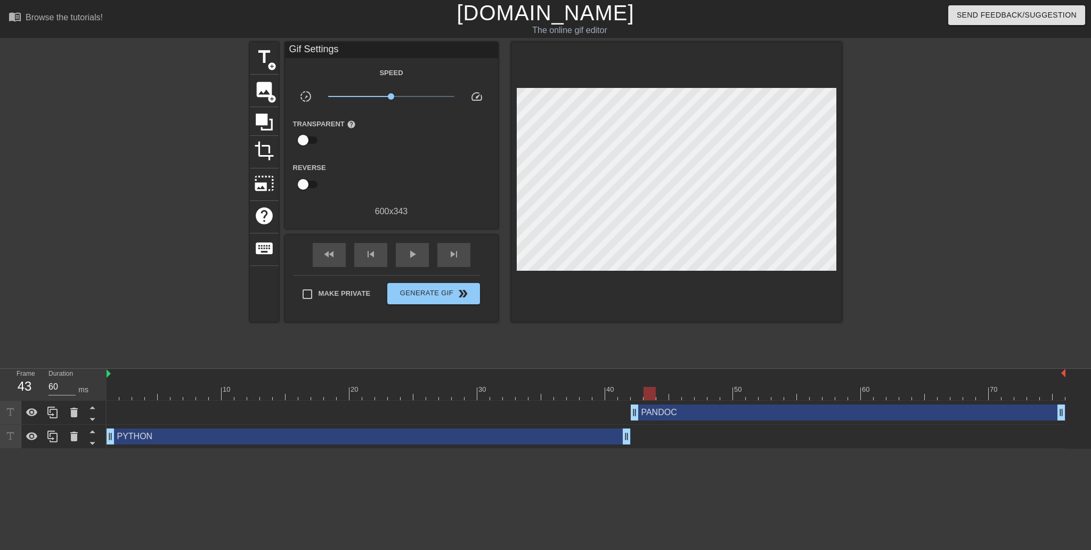
drag, startPoint x: 367, startPoint y: 188, endPoint x: 358, endPoint y: 190, distance: 9.3
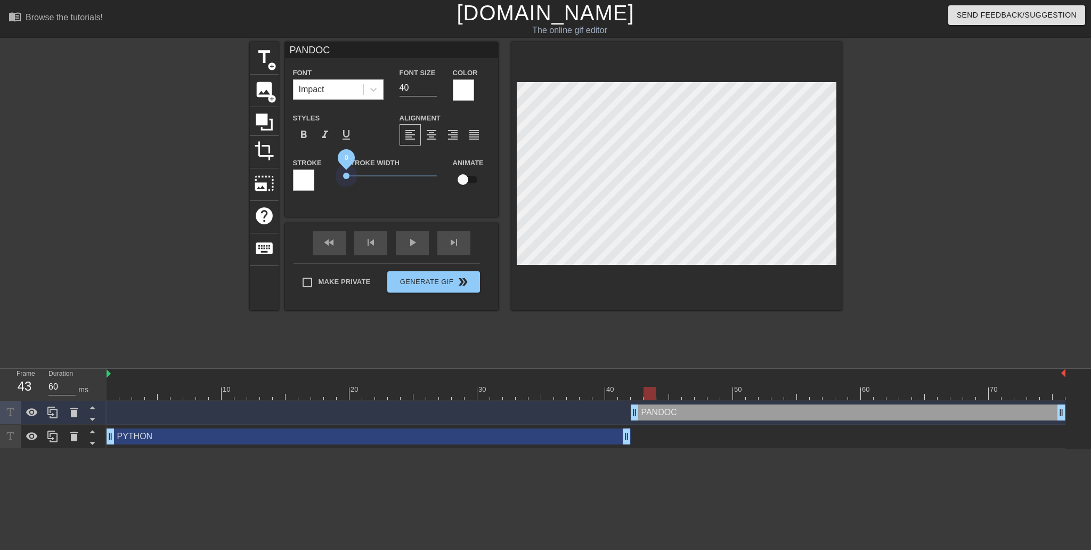
drag, startPoint x: 362, startPoint y: 188, endPoint x: 329, endPoint y: 190, distance: 33.6
click at [326, 186] on div "Stroke Stroke Width 0 Animate" at bounding box center [391, 178] width 213 height 44
click at [622, 347] on div "title add_circle image add_circle crop photo_size_select_large help keyboard PA…" at bounding box center [546, 202] width 592 height 320
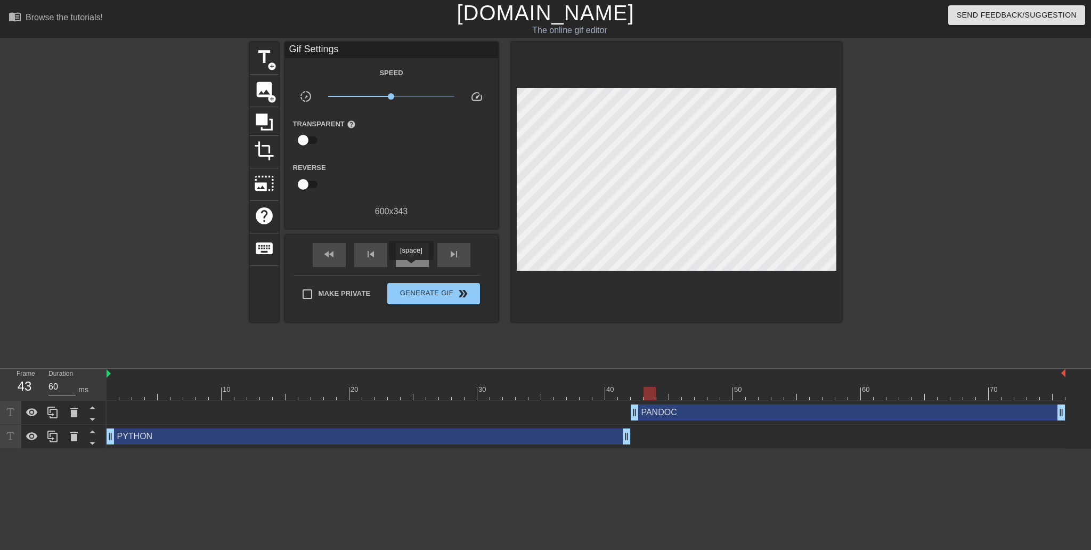
click at [411, 261] on span "play_arrow" at bounding box center [412, 254] width 13 height 13
click at [335, 267] on div "fast_rewind" at bounding box center [329, 255] width 33 height 24
type input "60"
click at [437, 300] on span "Generate Gif double_arrow" at bounding box center [434, 293] width 84 height 13
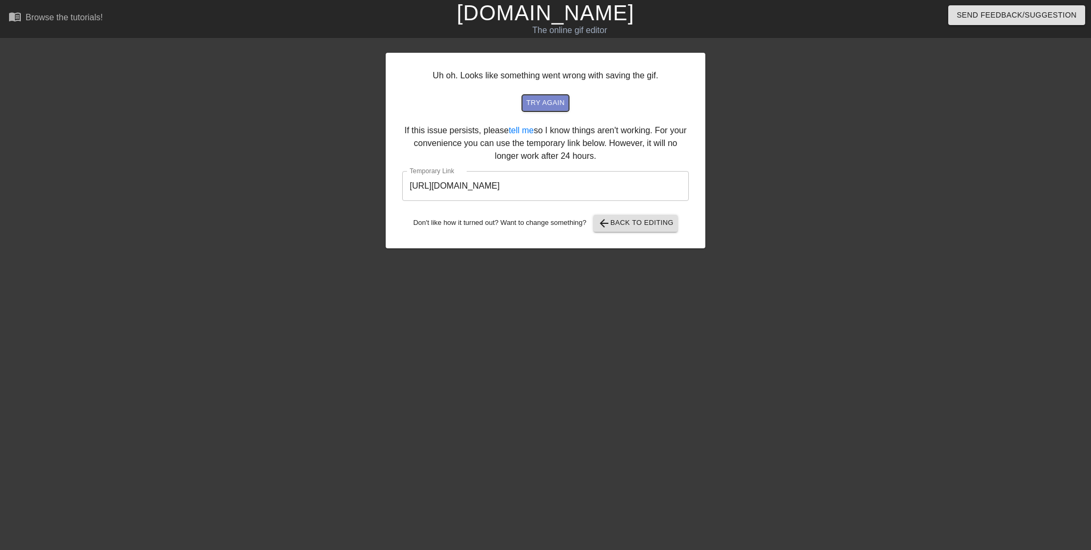
click at [542, 109] on span "try again" at bounding box center [545, 103] width 38 height 12
click at [545, 201] on input "[URL][DOMAIN_NAME]" at bounding box center [545, 186] width 287 height 30
